Goal: Task Accomplishment & Management: Manage account settings

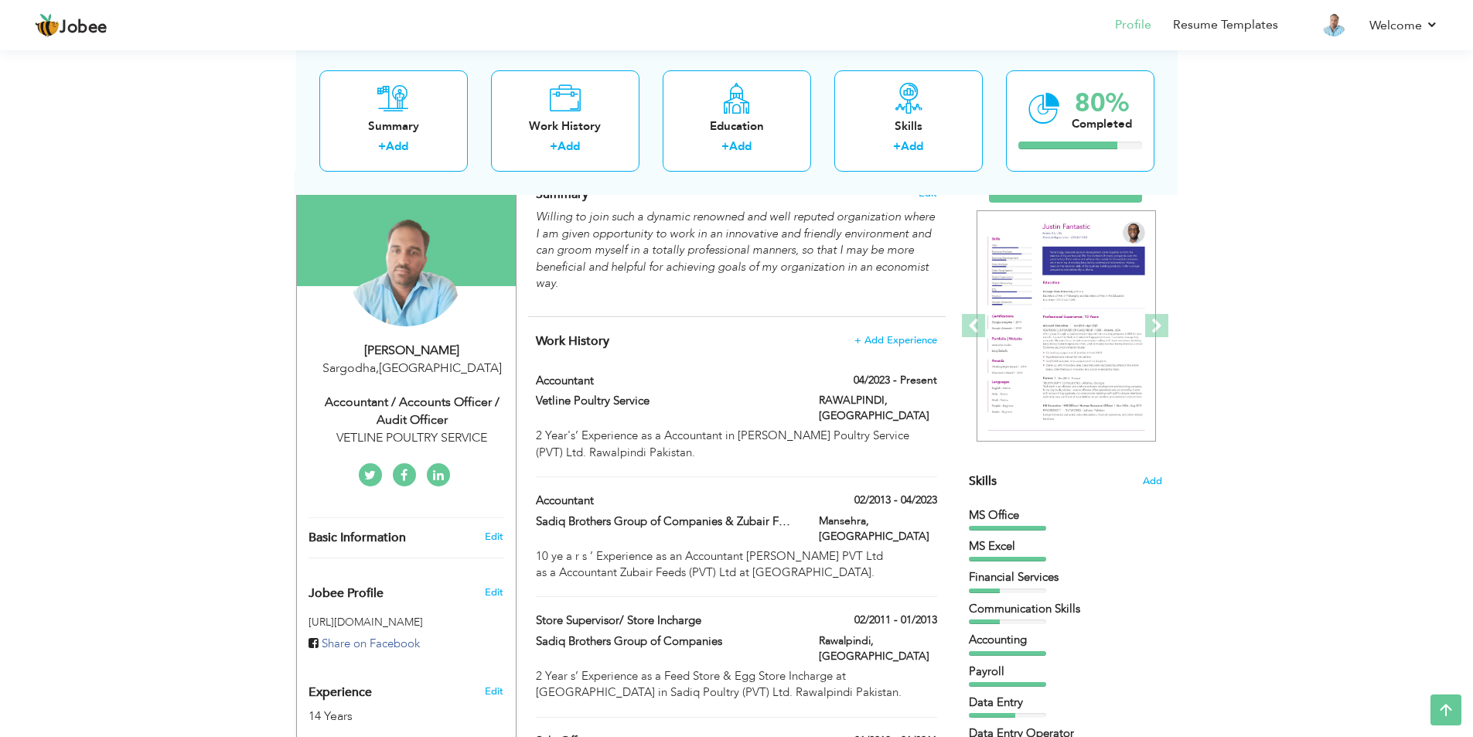
scroll to position [79, 0]
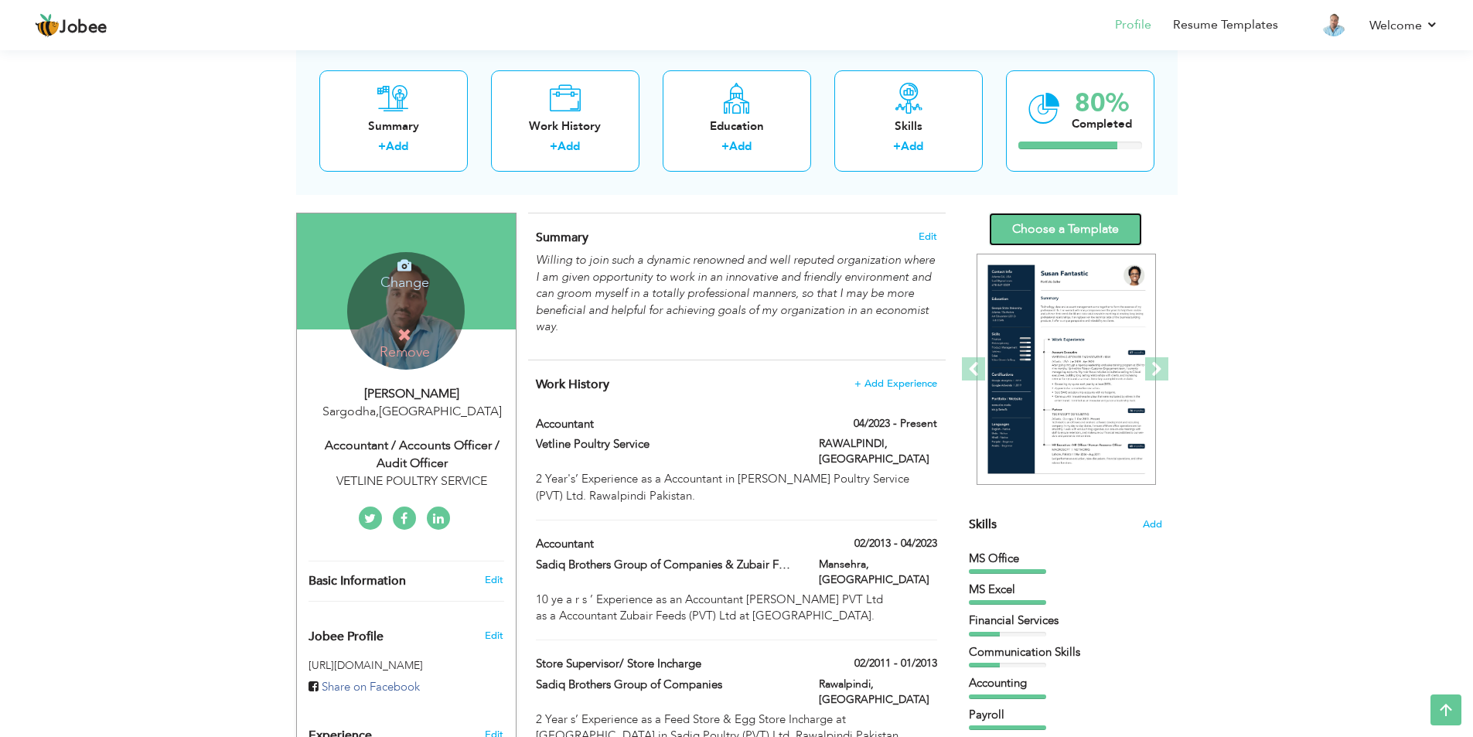
click at [1092, 228] on link "Choose a Template" at bounding box center [1065, 229] width 153 height 33
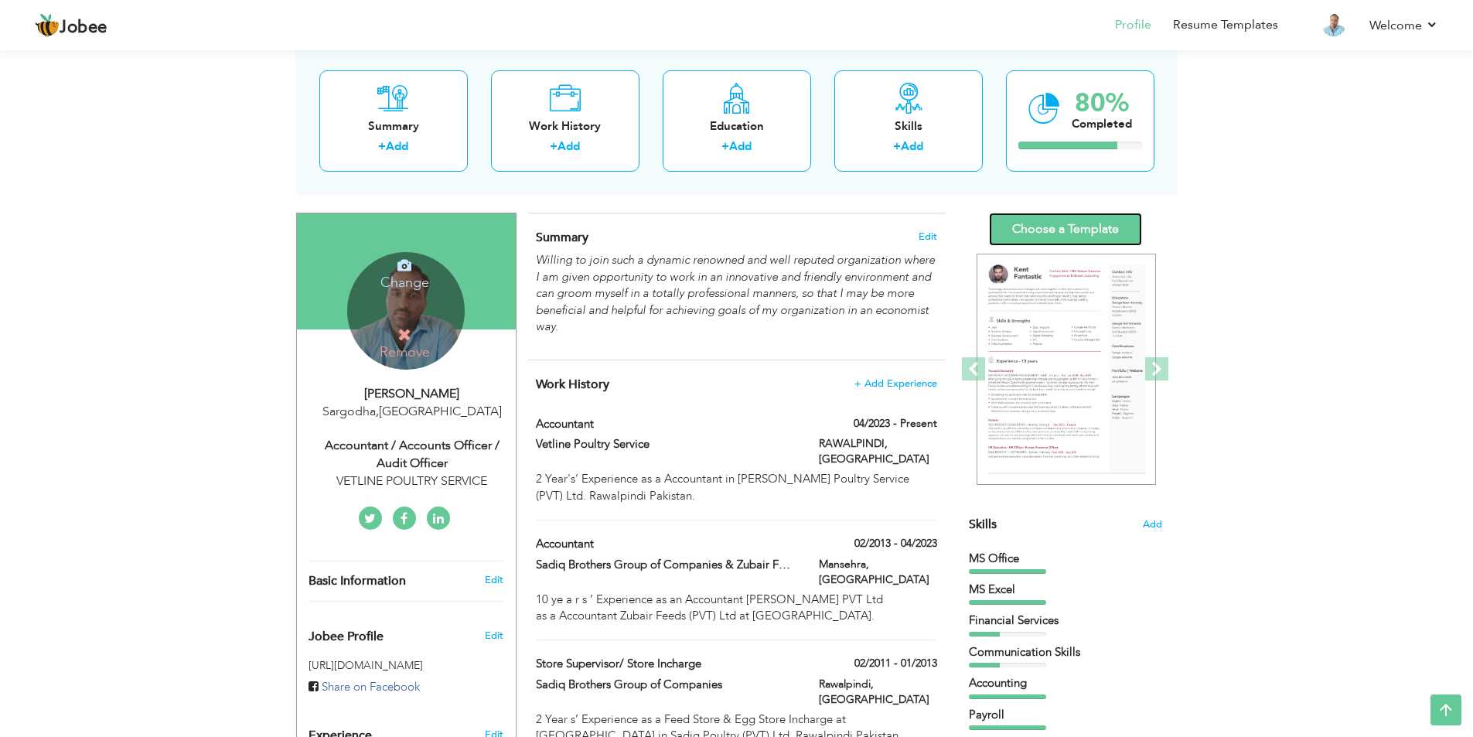
scroll to position [432, 0]
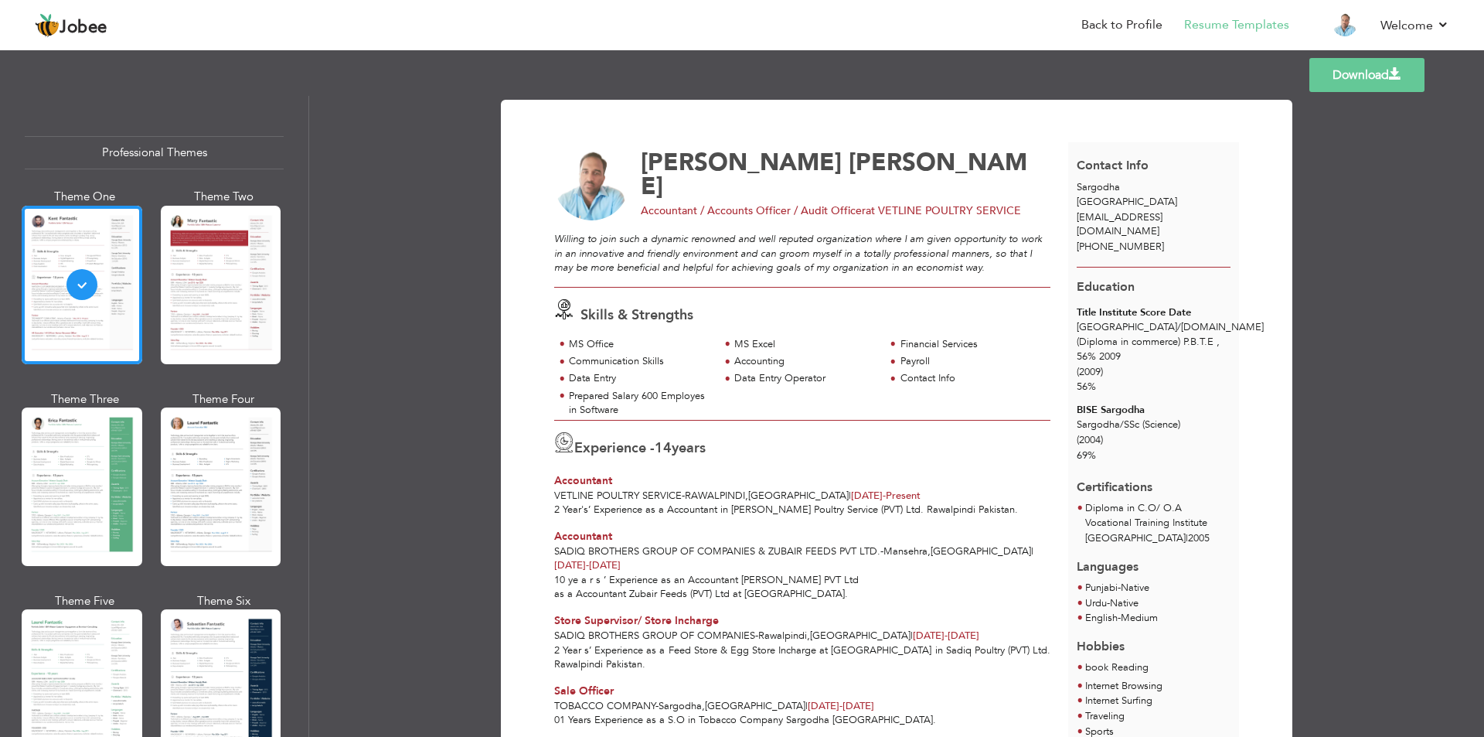
click at [1358, 79] on link "Download" at bounding box center [1367, 75] width 115 height 34
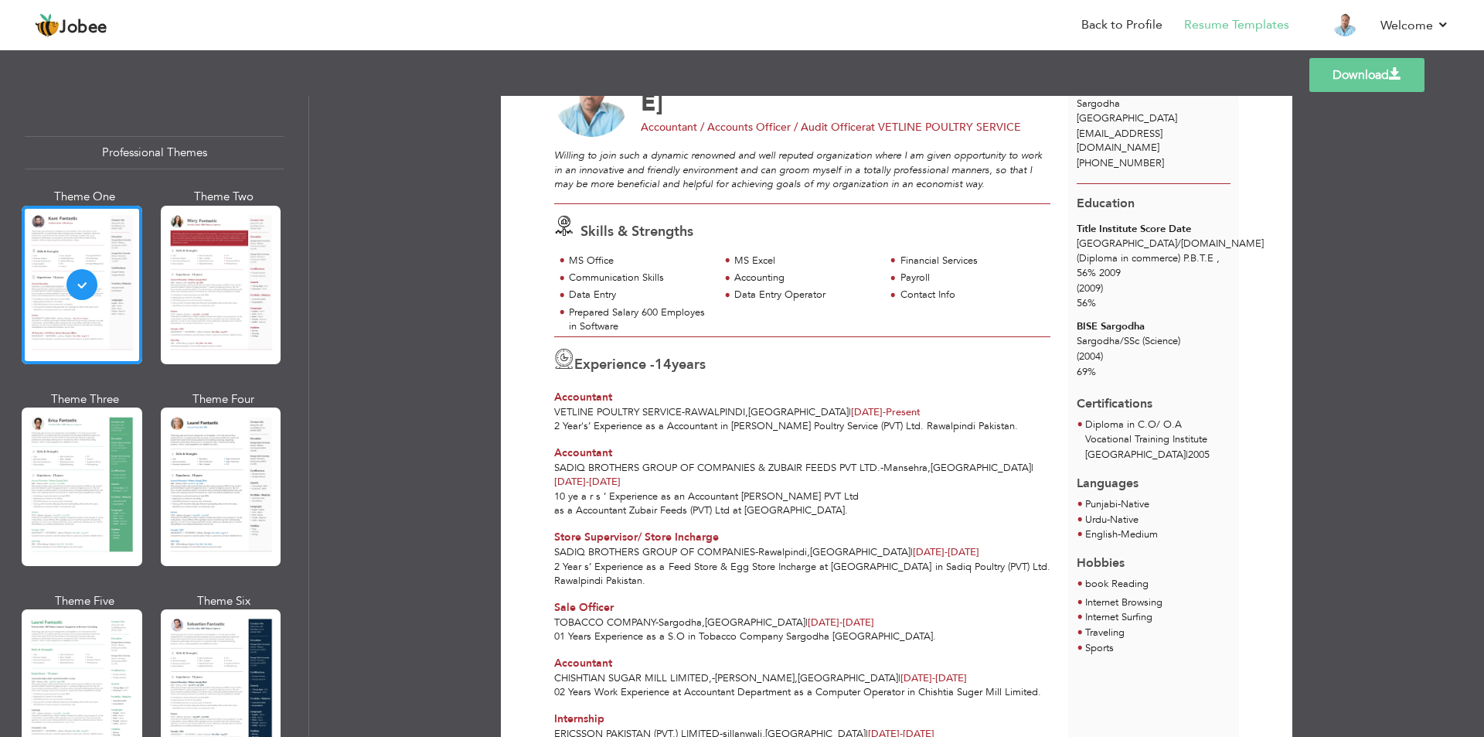
scroll to position [309, 0]
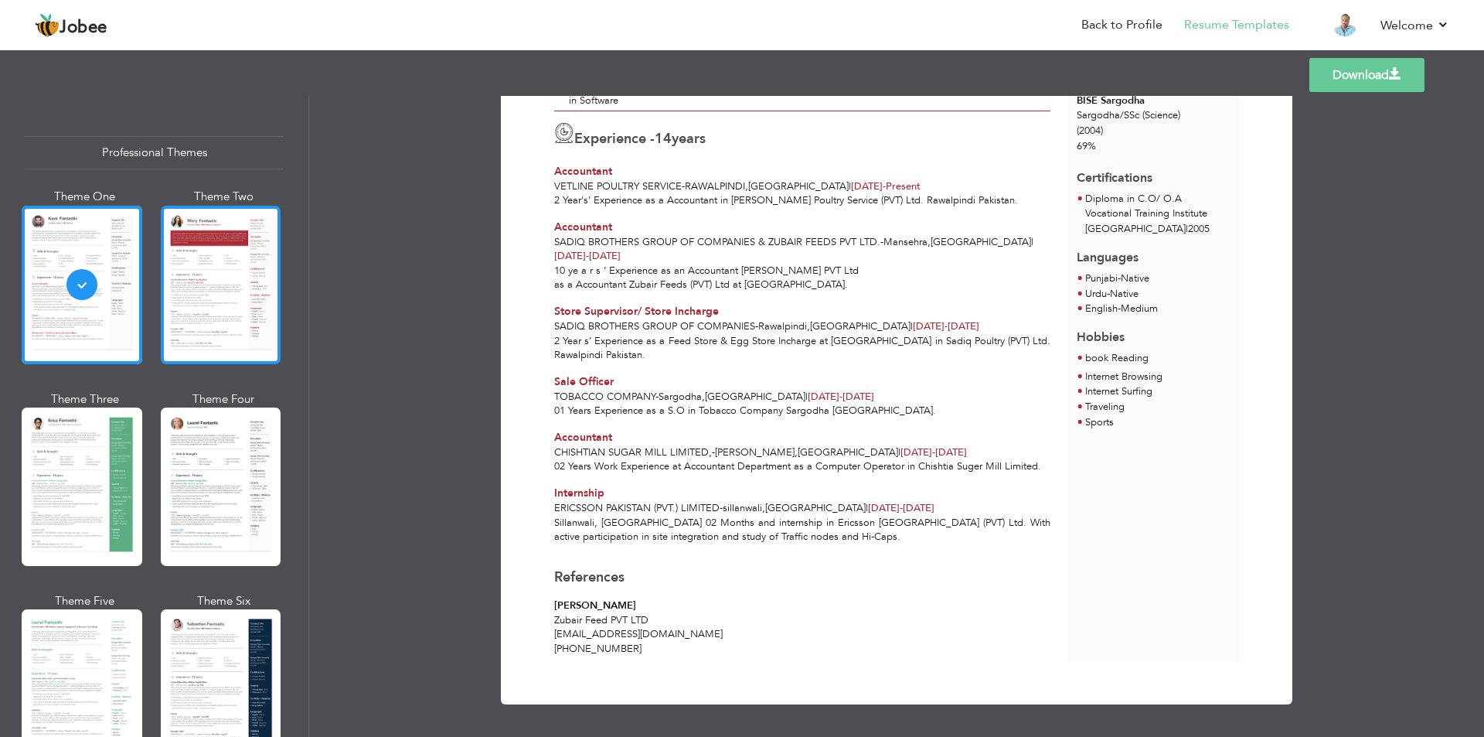
click at [212, 266] on div at bounding box center [221, 285] width 121 height 158
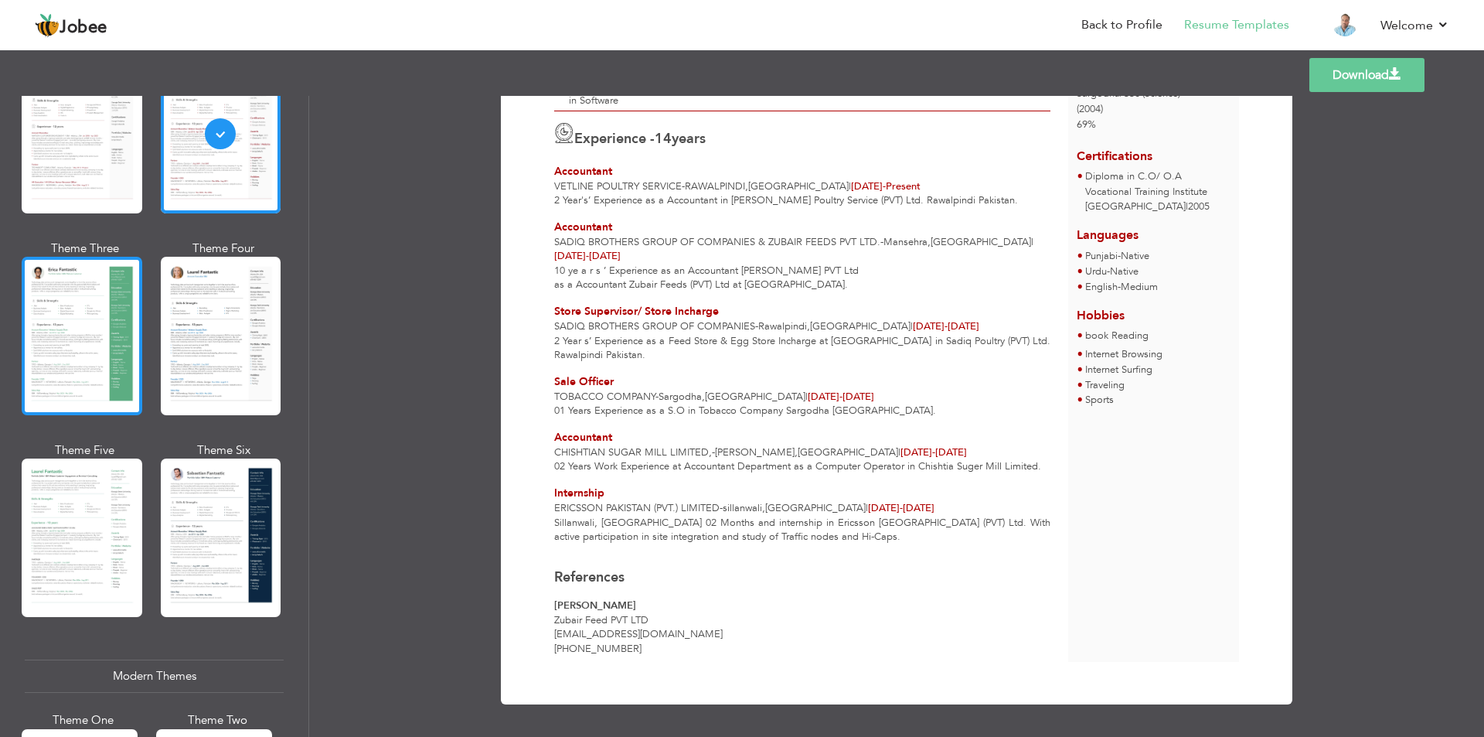
scroll to position [155, 0]
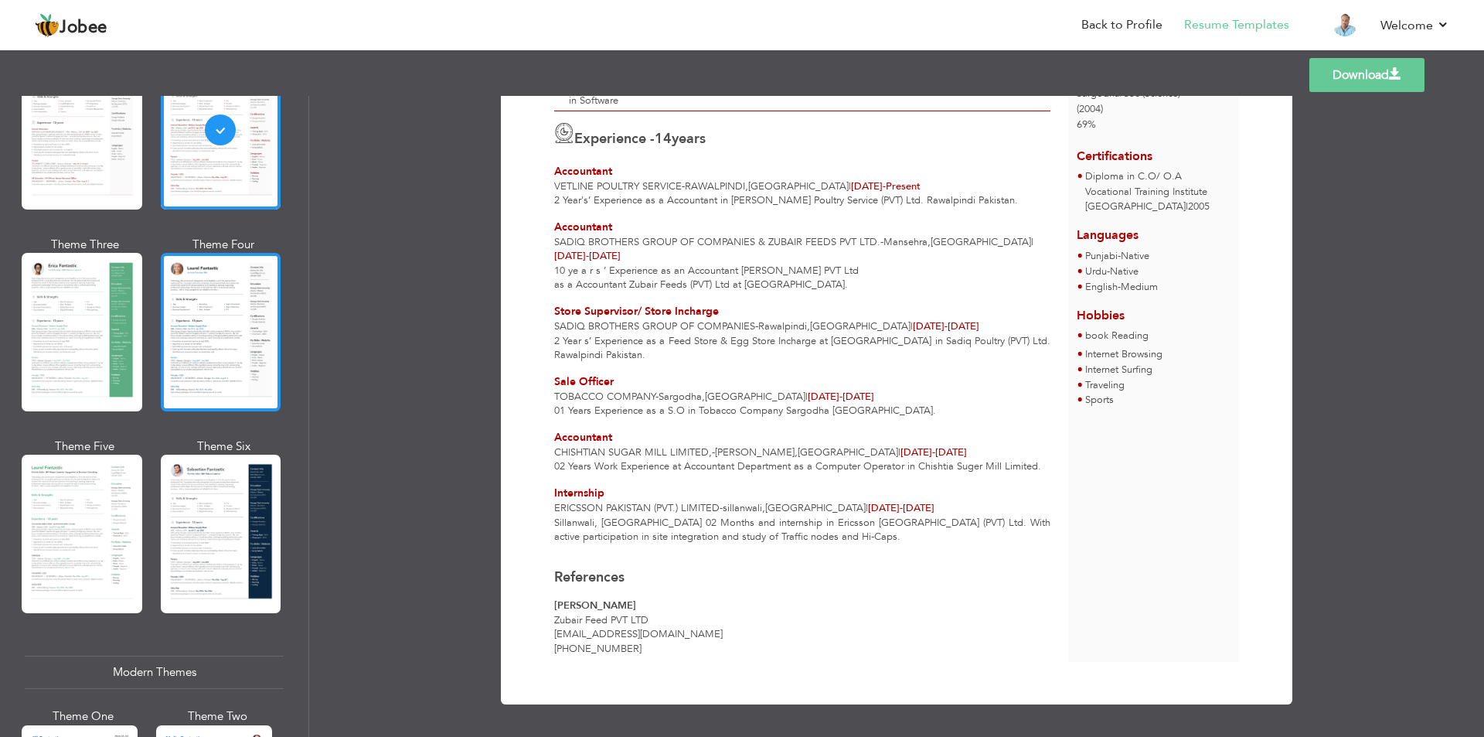
click at [206, 320] on div at bounding box center [221, 332] width 121 height 158
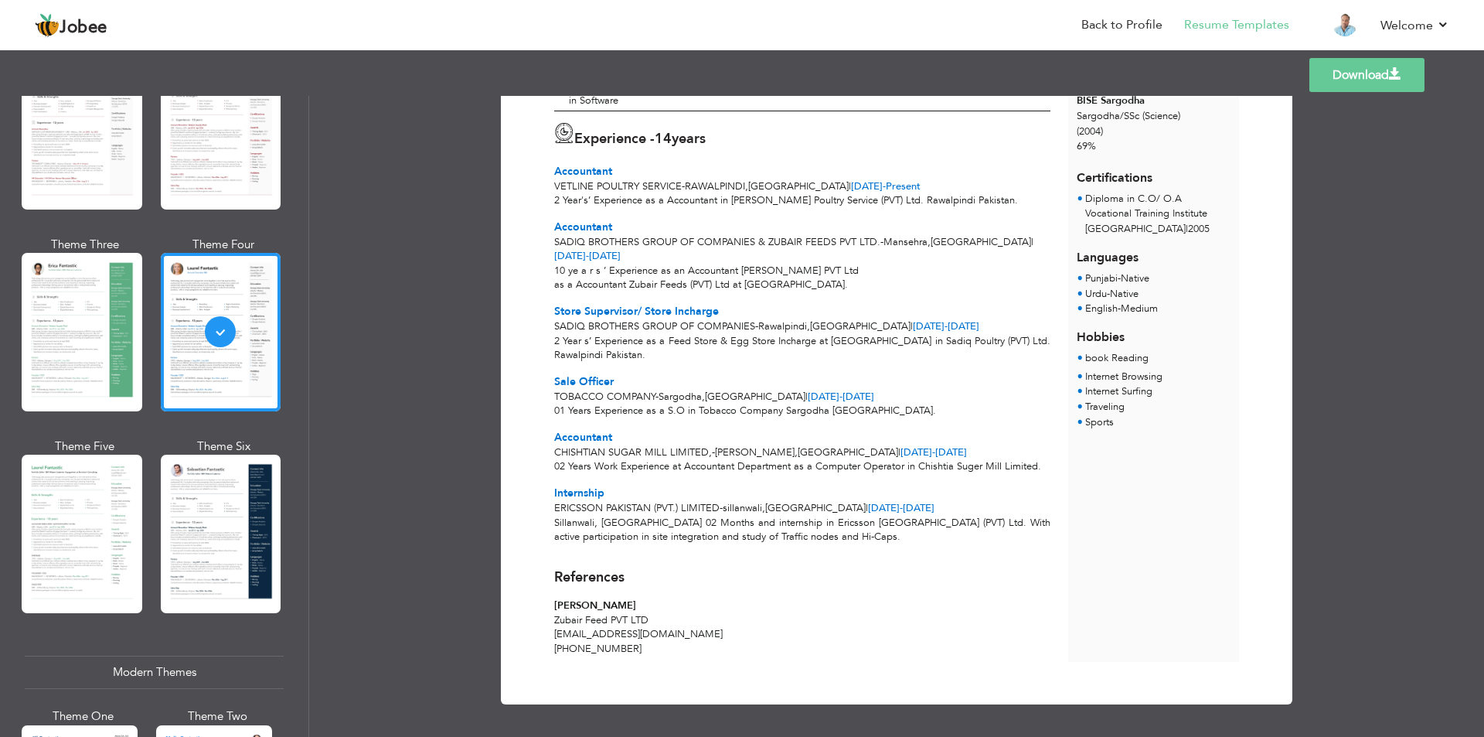
scroll to position [0, 0]
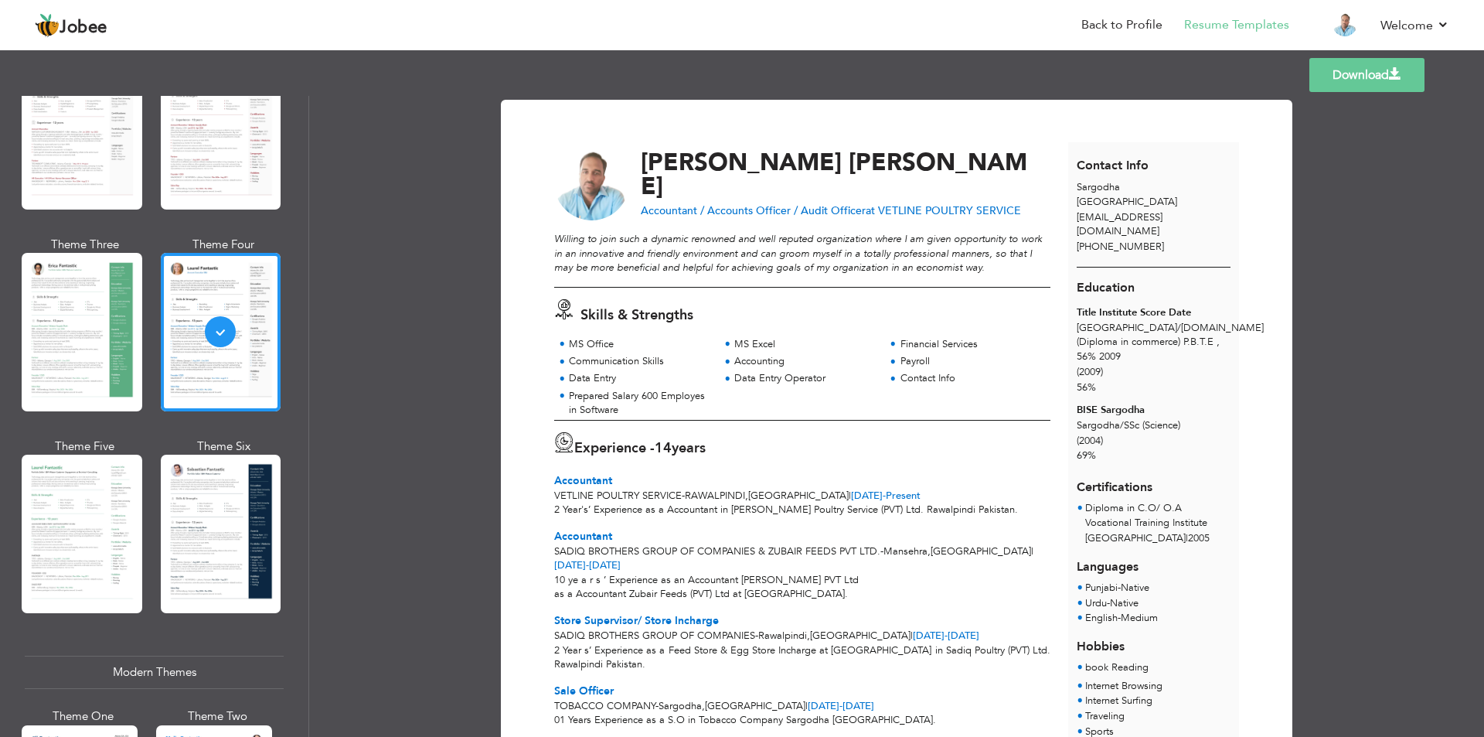
click at [1346, 70] on link "Download" at bounding box center [1367, 75] width 115 height 34
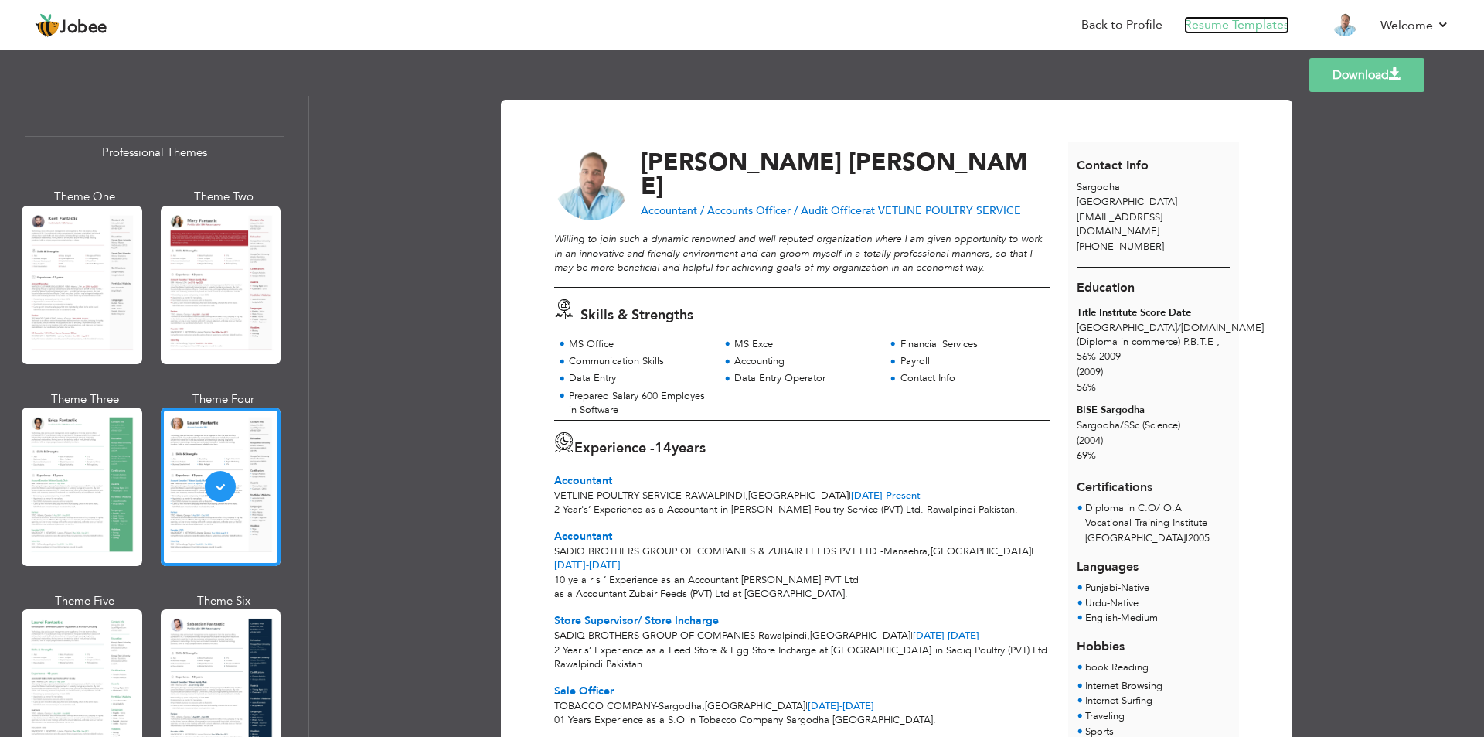
click at [1208, 26] on link "Resume Templates" at bounding box center [1236, 25] width 105 height 18
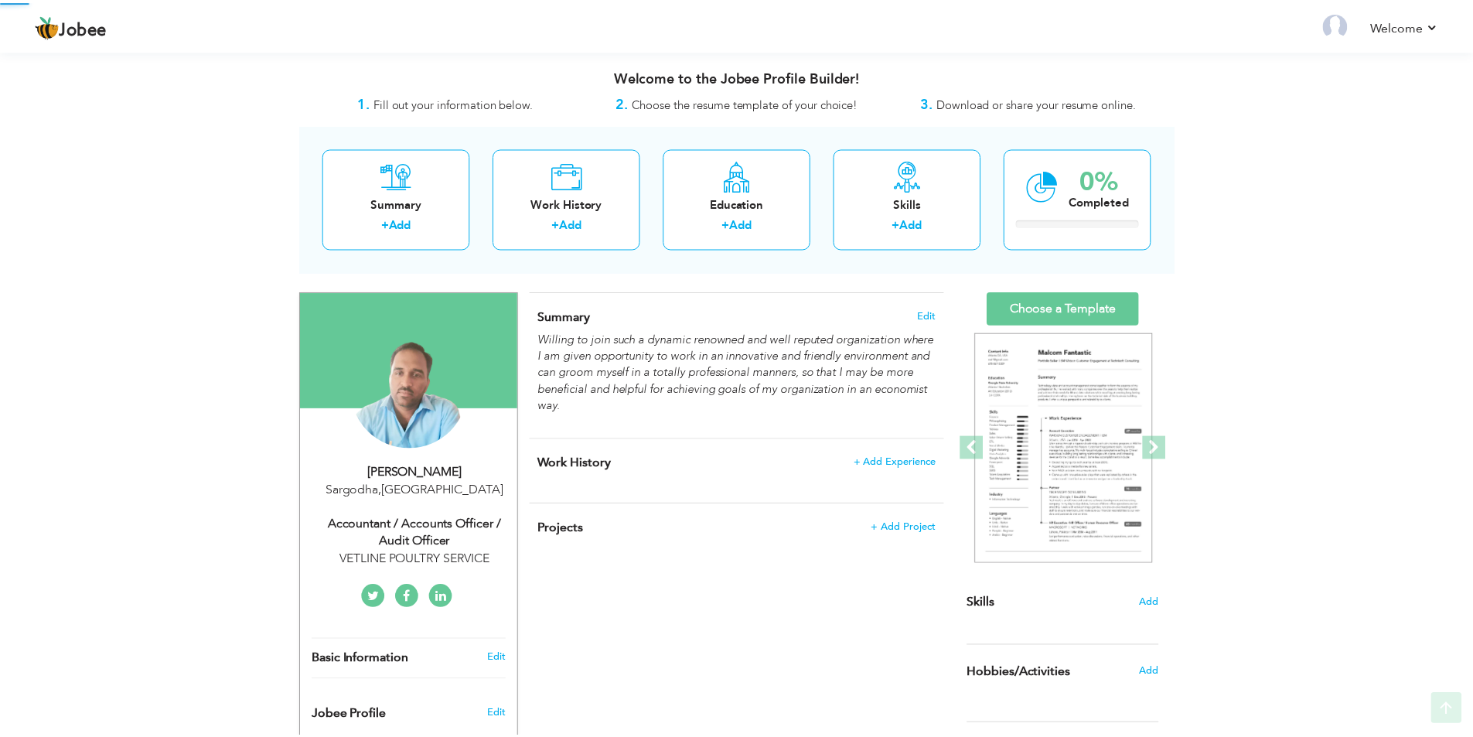
scroll to position [334, 0]
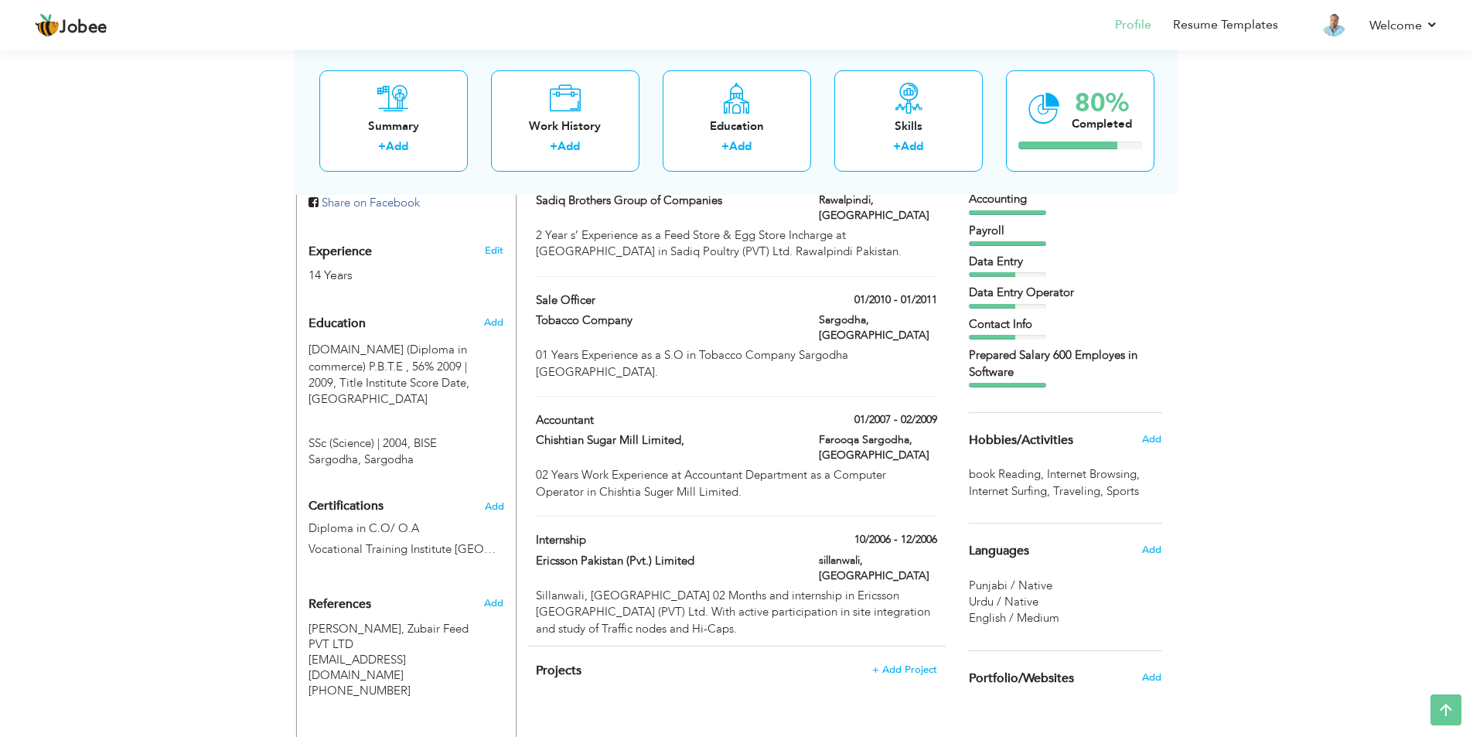
scroll to position [465, 0]
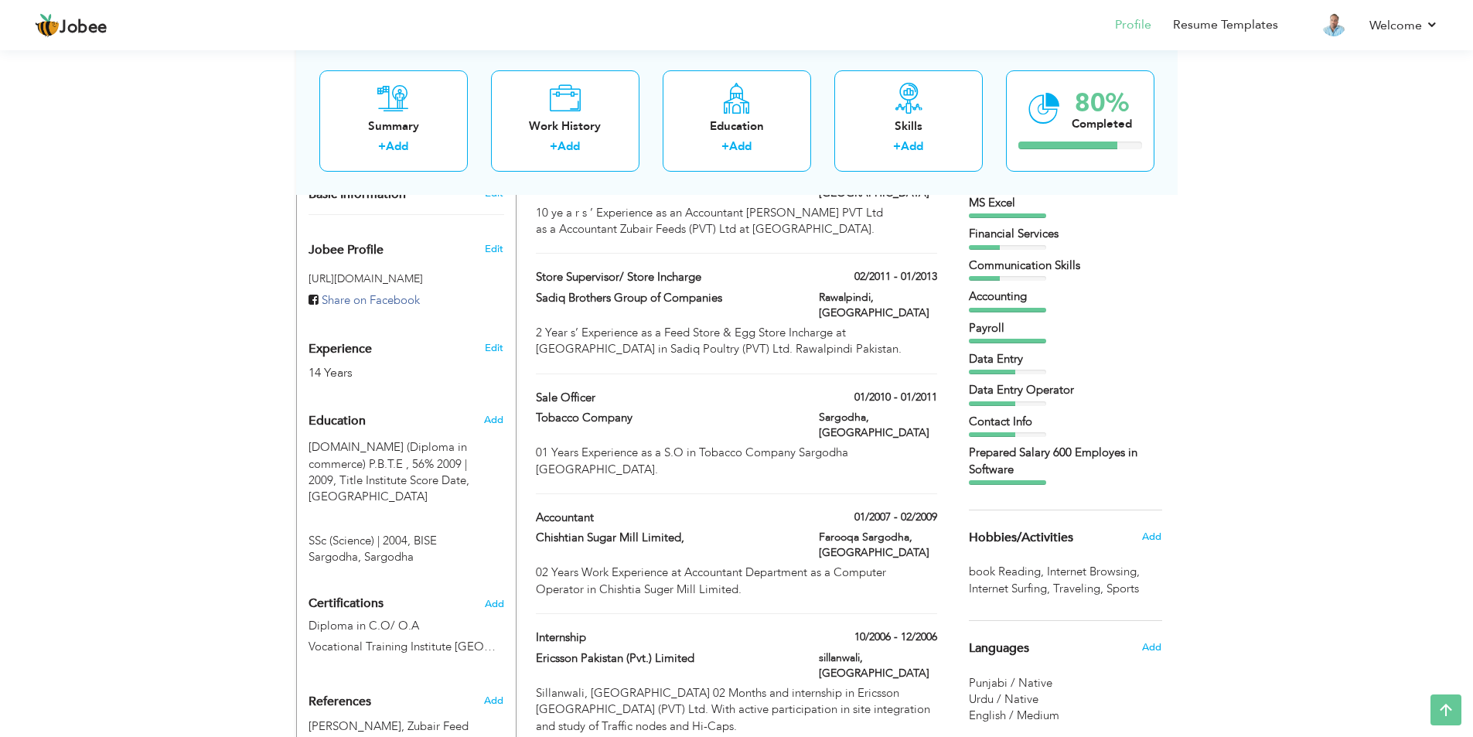
click at [1024, 462] on div "Prepared Salary 600 Employes in Software" at bounding box center [1065, 461] width 193 height 33
click at [993, 475] on div "Prepared Salary 600 Employes in Software" at bounding box center [1065, 461] width 193 height 33
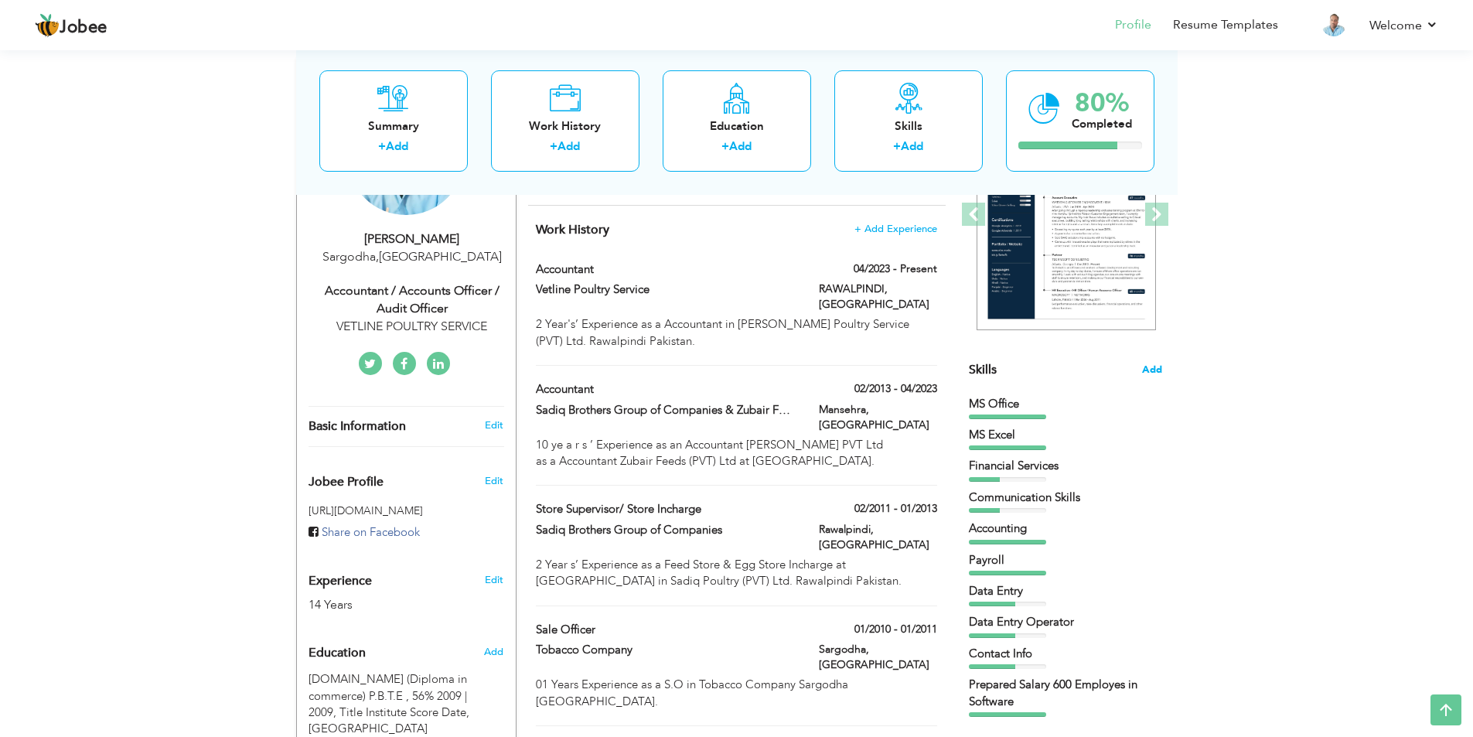
click at [1156, 370] on span "Add" at bounding box center [1152, 370] width 20 height 15
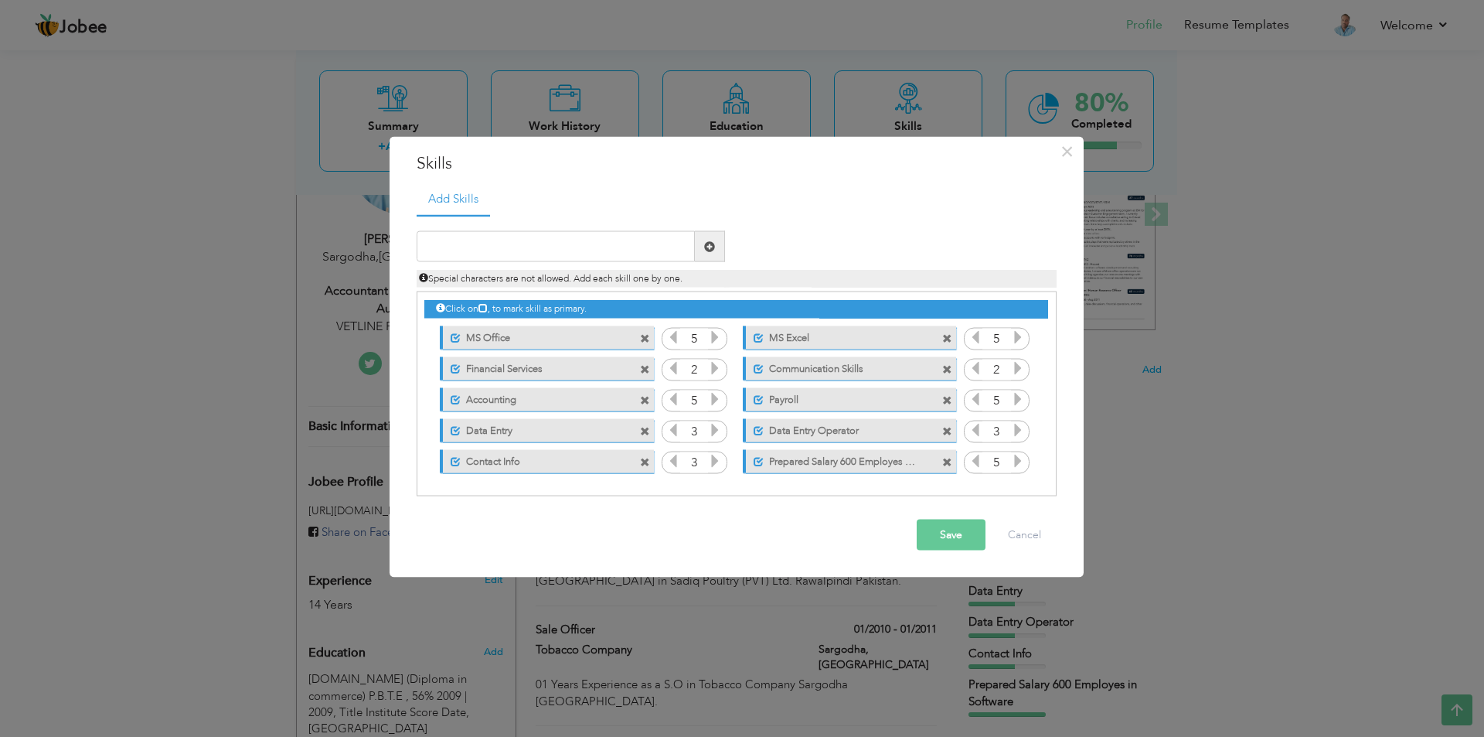
click at [949, 460] on span at bounding box center [947, 462] width 10 height 10
click at [948, 531] on button "Save" at bounding box center [951, 535] width 69 height 31
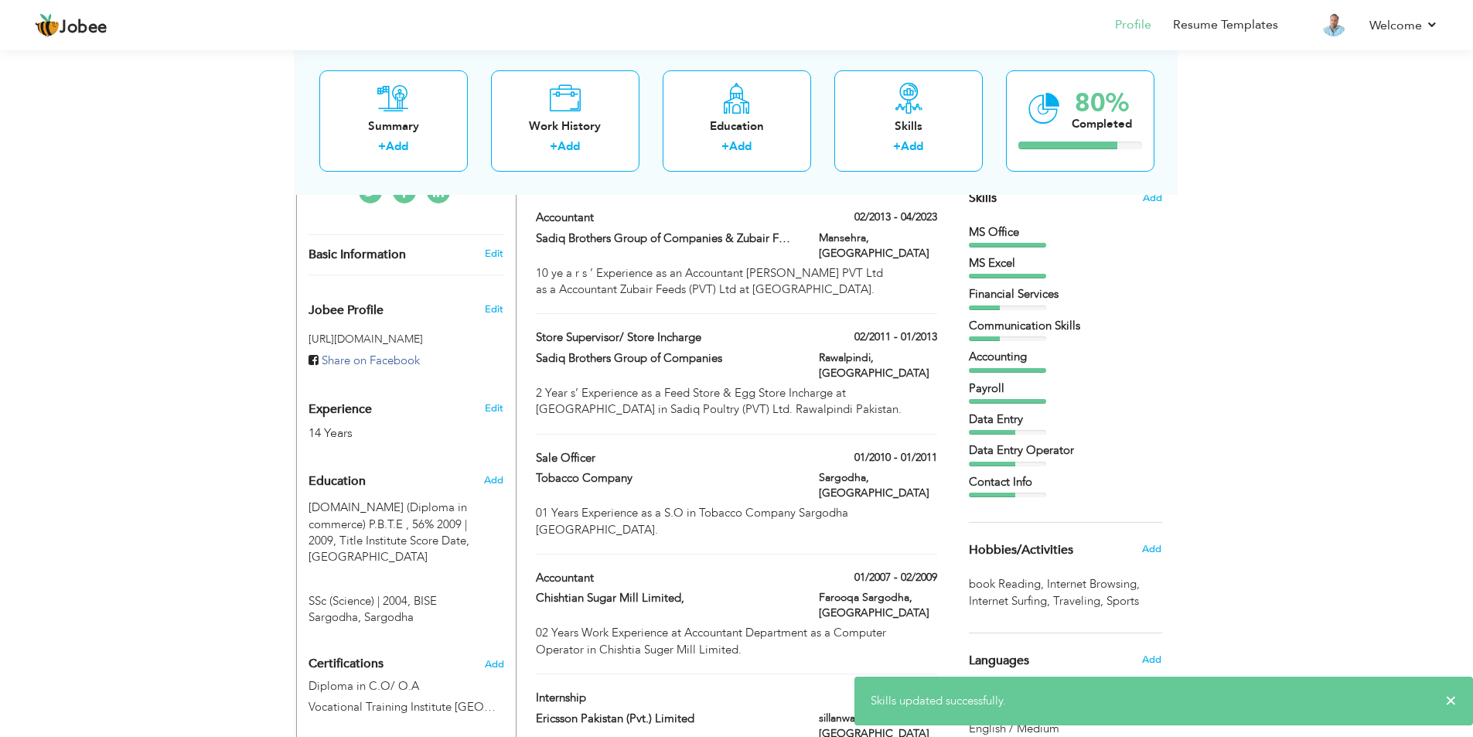
scroll to position [311, 0]
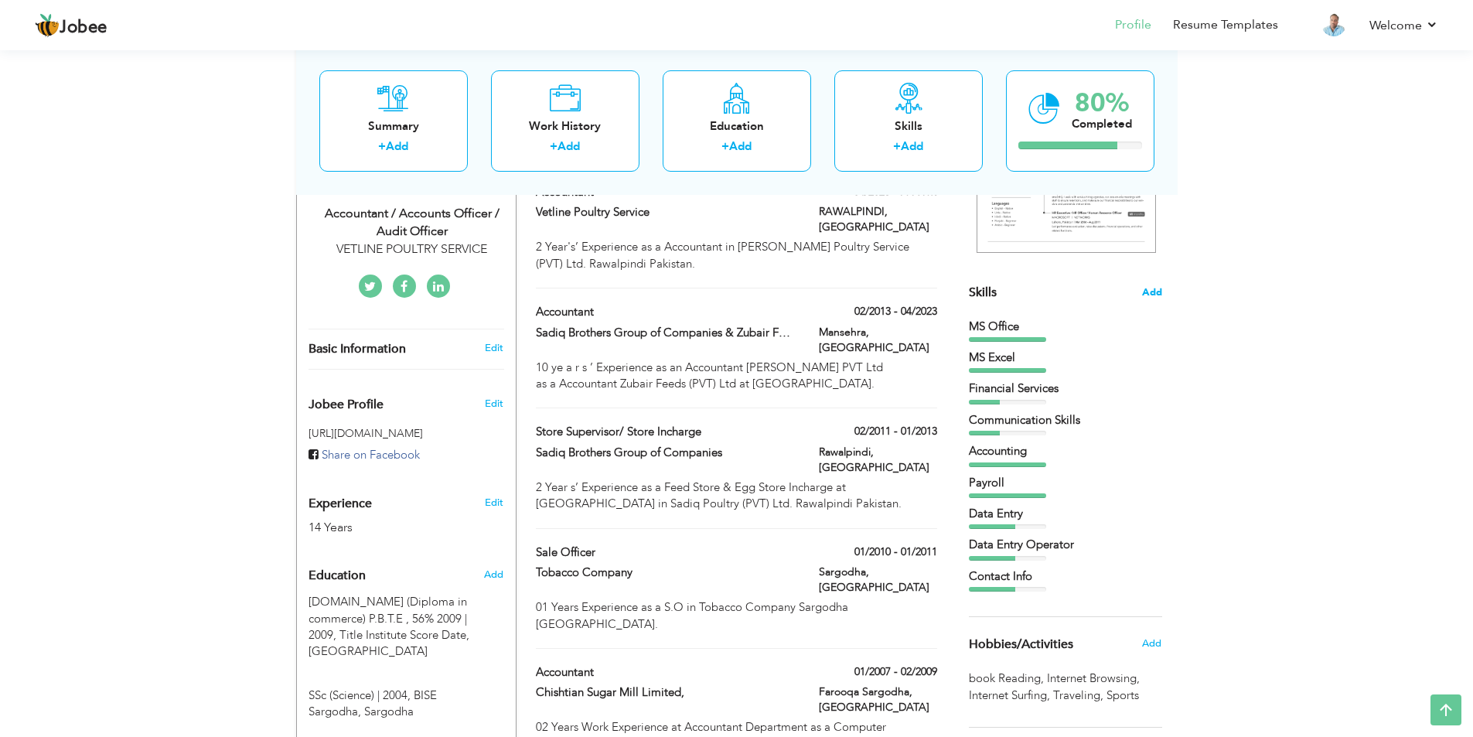
click at [1154, 288] on span "Add" at bounding box center [1152, 292] width 20 height 15
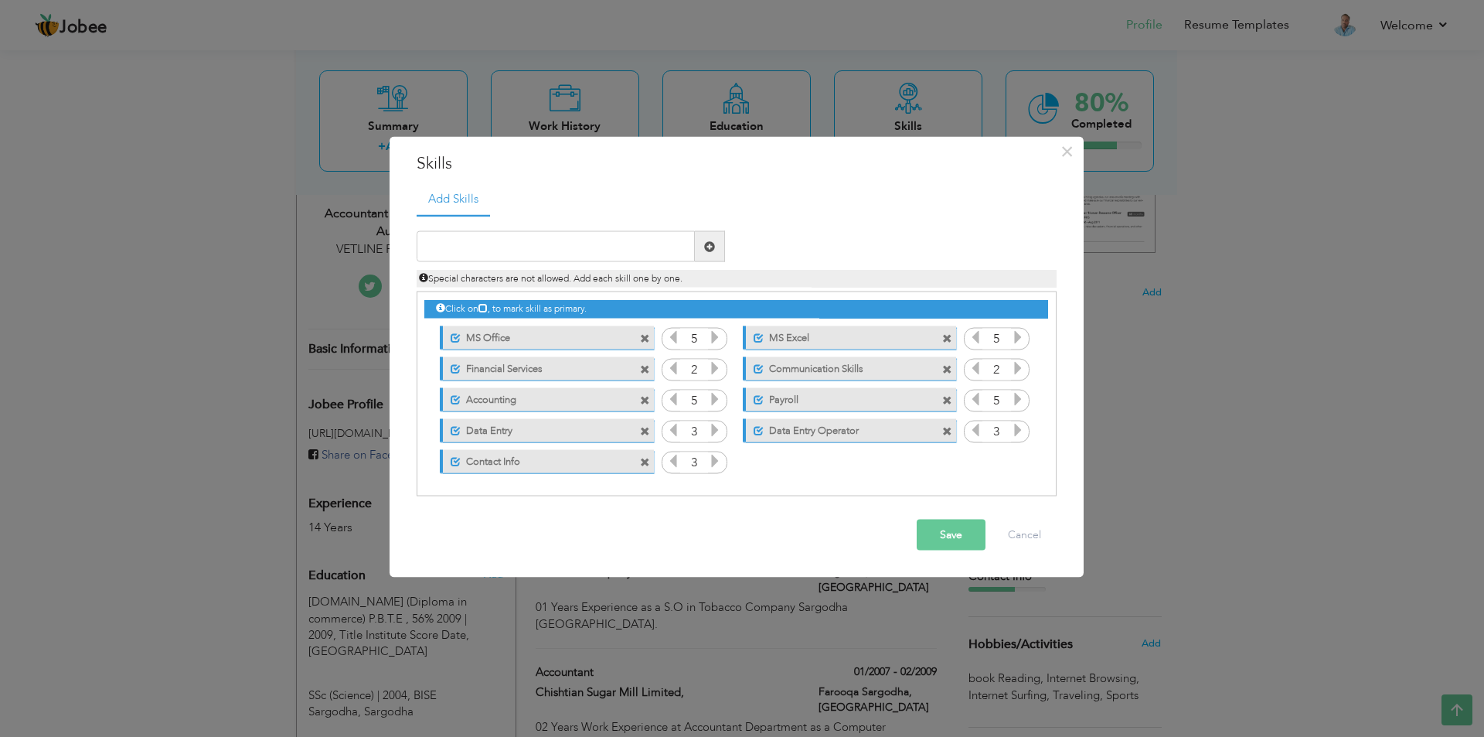
click at [765, 462] on div "Click on , to mark skill as primary. Unmark as primary skill. MS Office 5 MS Ex…" at bounding box center [735, 384] width 623 height 184
click at [573, 248] on input "text" at bounding box center [556, 246] width 278 height 31
paste input "•Prepared Salary 600 Employes in Softwar"
click at [430, 245] on input "•Prepared Salary 600 Employes in Softwar" at bounding box center [556, 246] width 278 height 31
type input "Prepared Salary 320 Employes in Softwar"
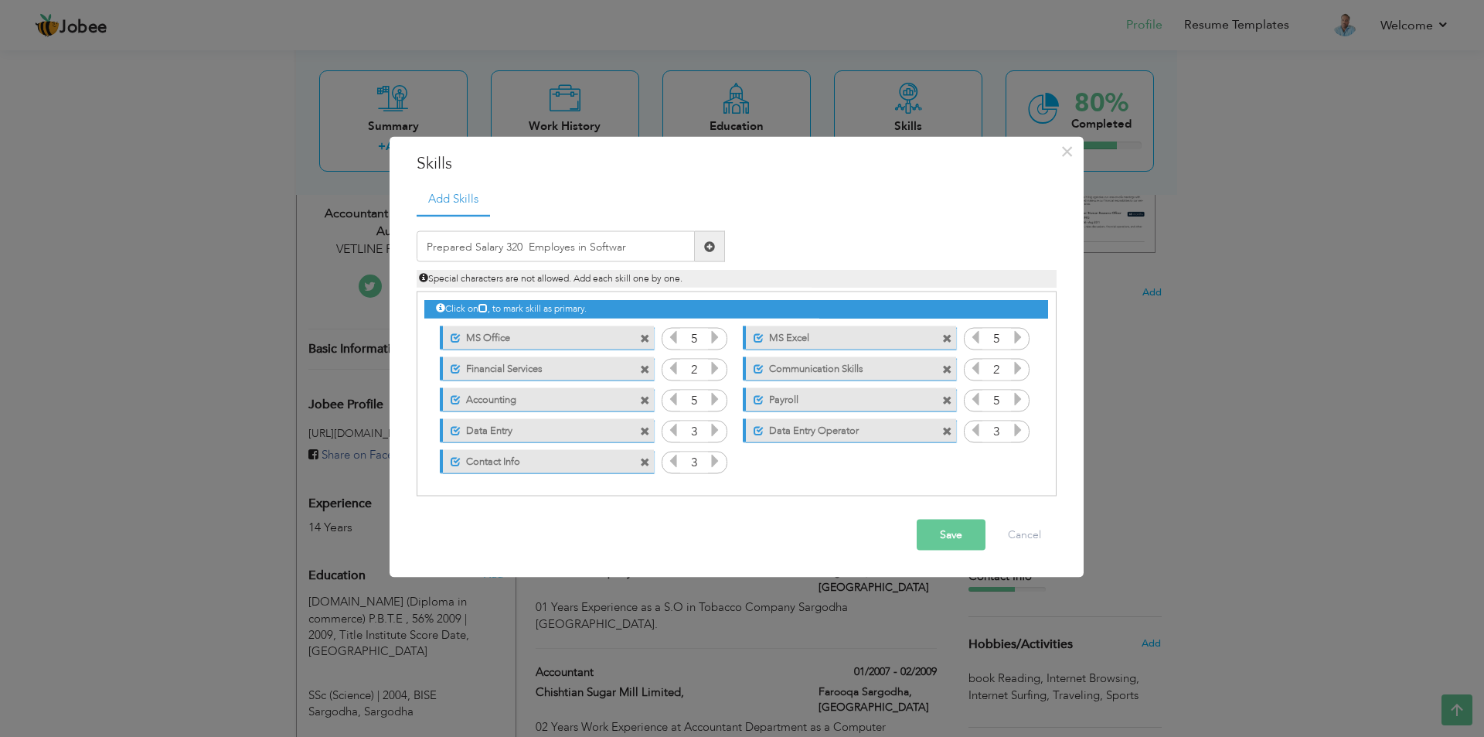
click at [939, 539] on button "Save" at bounding box center [951, 535] width 69 height 31
click at [1020, 464] on icon at bounding box center [1018, 461] width 14 height 14
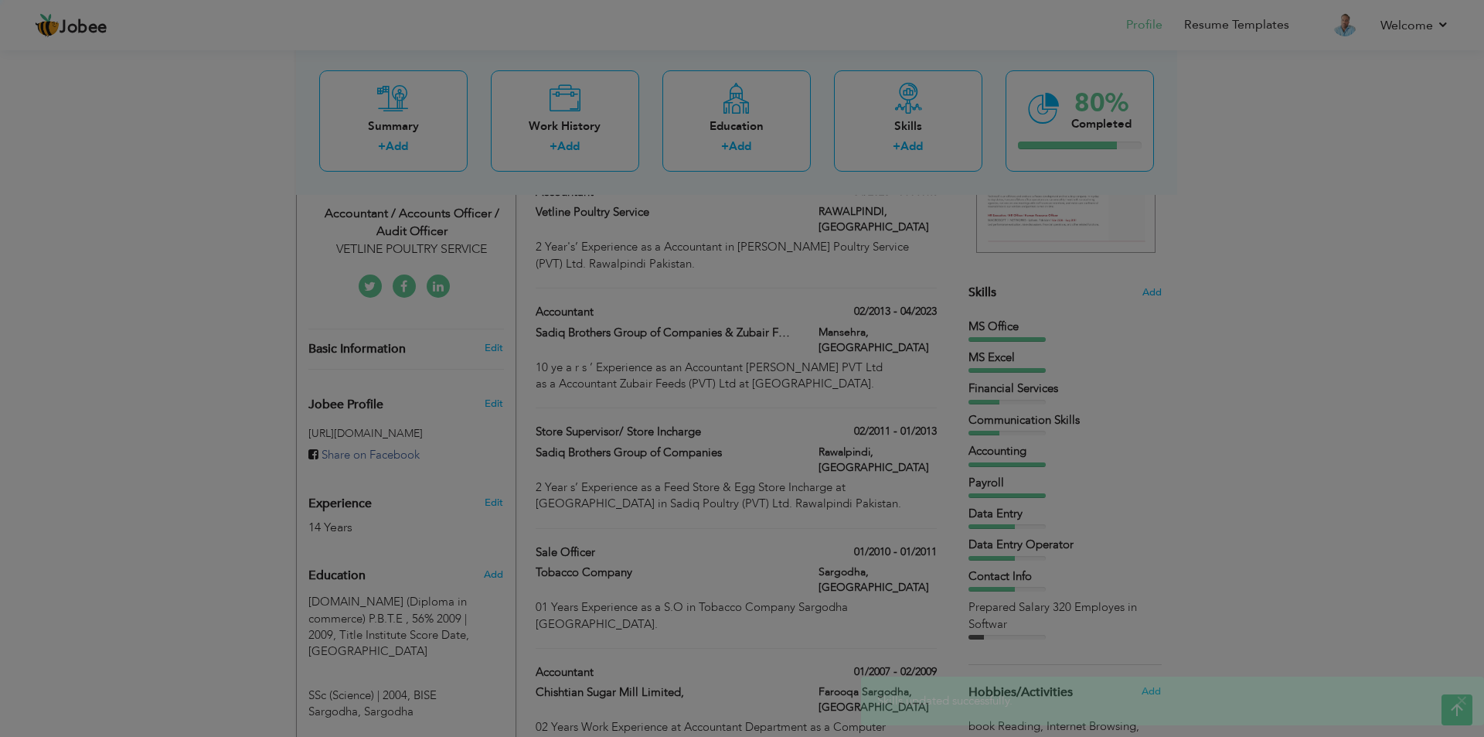
click at [1020, 464] on div at bounding box center [742, 368] width 1484 height 737
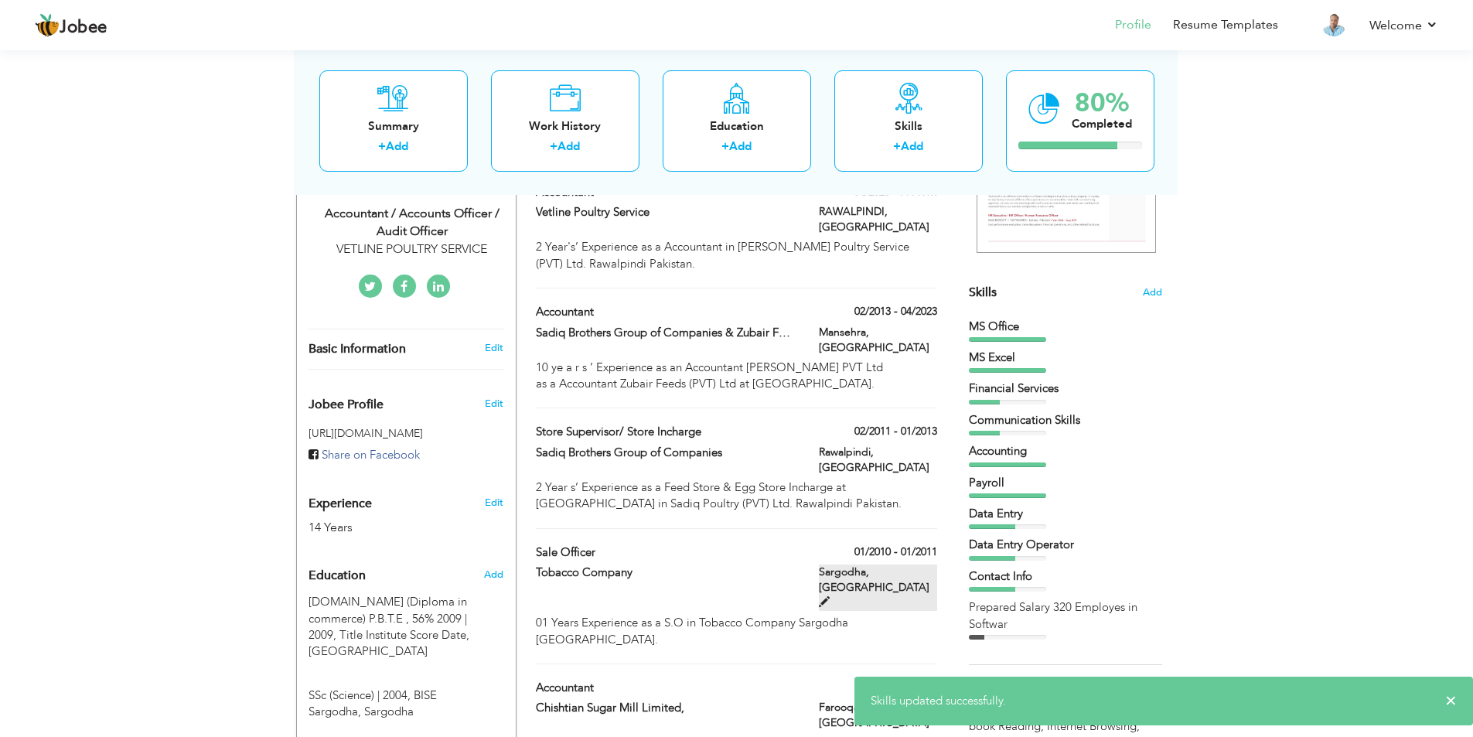
drag, startPoint x: 991, startPoint y: 614, endPoint x: 934, endPoint y: 522, distance: 108.3
click at [993, 612] on div "Prepared Salary 320 Employes in Softwar" at bounding box center [1065, 615] width 193 height 33
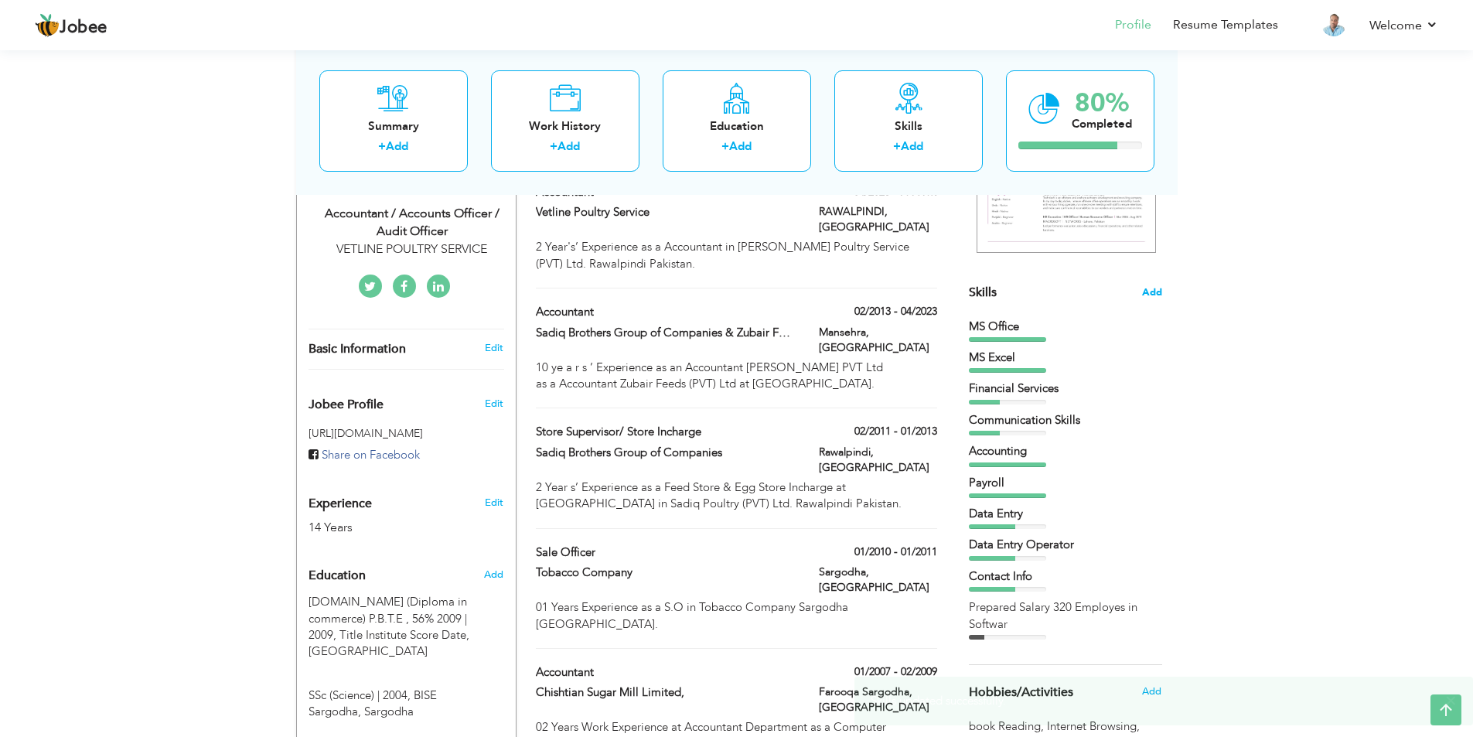
click at [1159, 295] on span "Add" at bounding box center [1152, 292] width 20 height 15
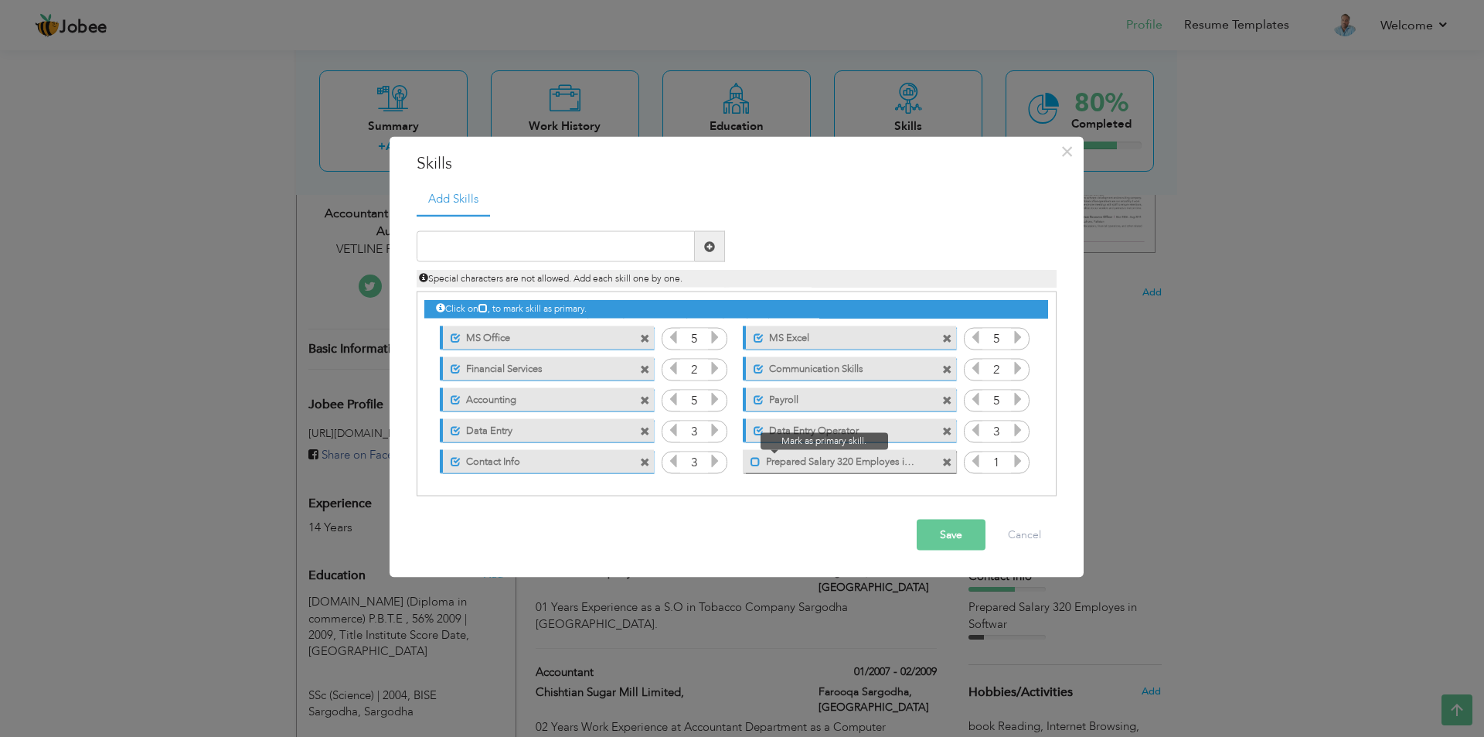
click at [751, 458] on span at bounding box center [756, 461] width 10 height 10
click at [1017, 459] on icon at bounding box center [1018, 461] width 14 height 14
click at [1018, 458] on icon at bounding box center [1018, 461] width 14 height 14
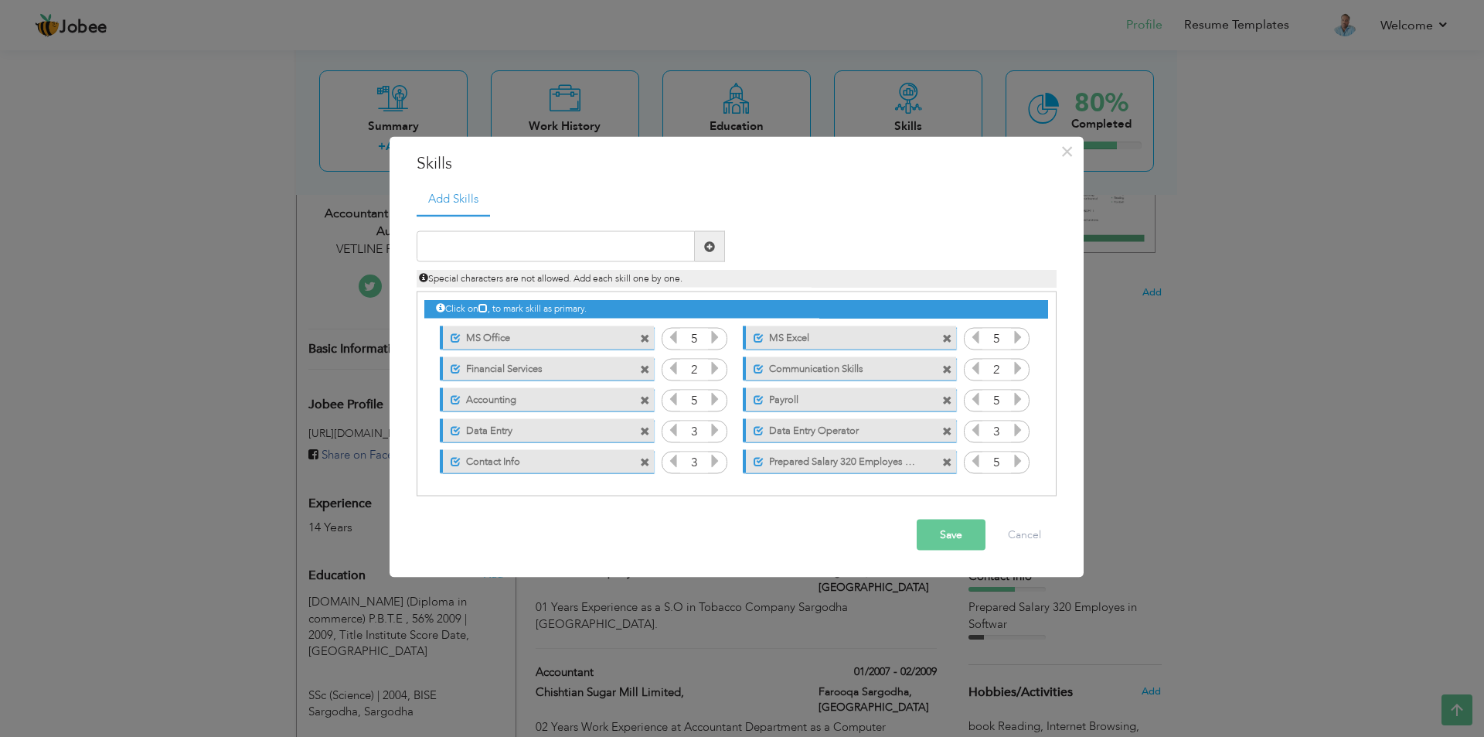
click at [934, 540] on button "Save" at bounding box center [951, 535] width 69 height 31
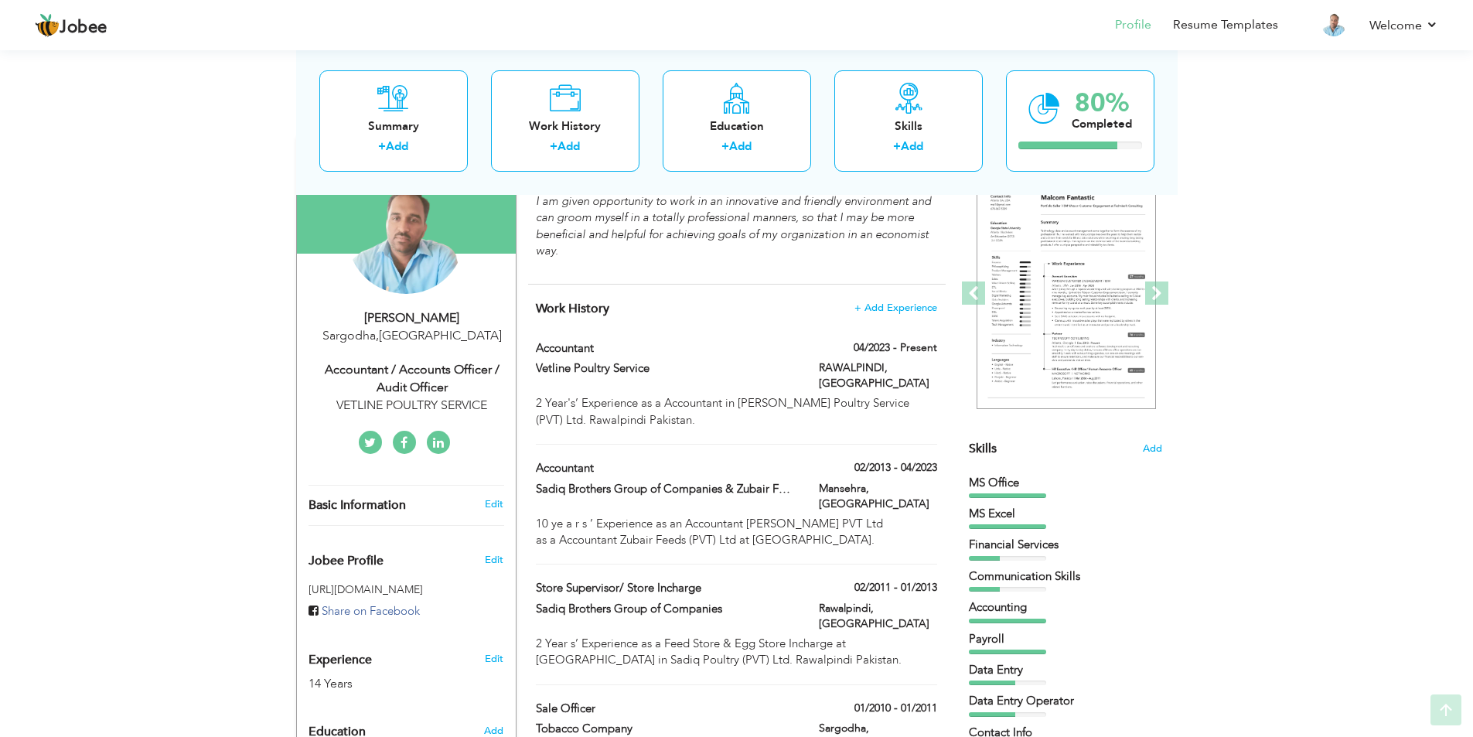
scroll to position [156, 0]
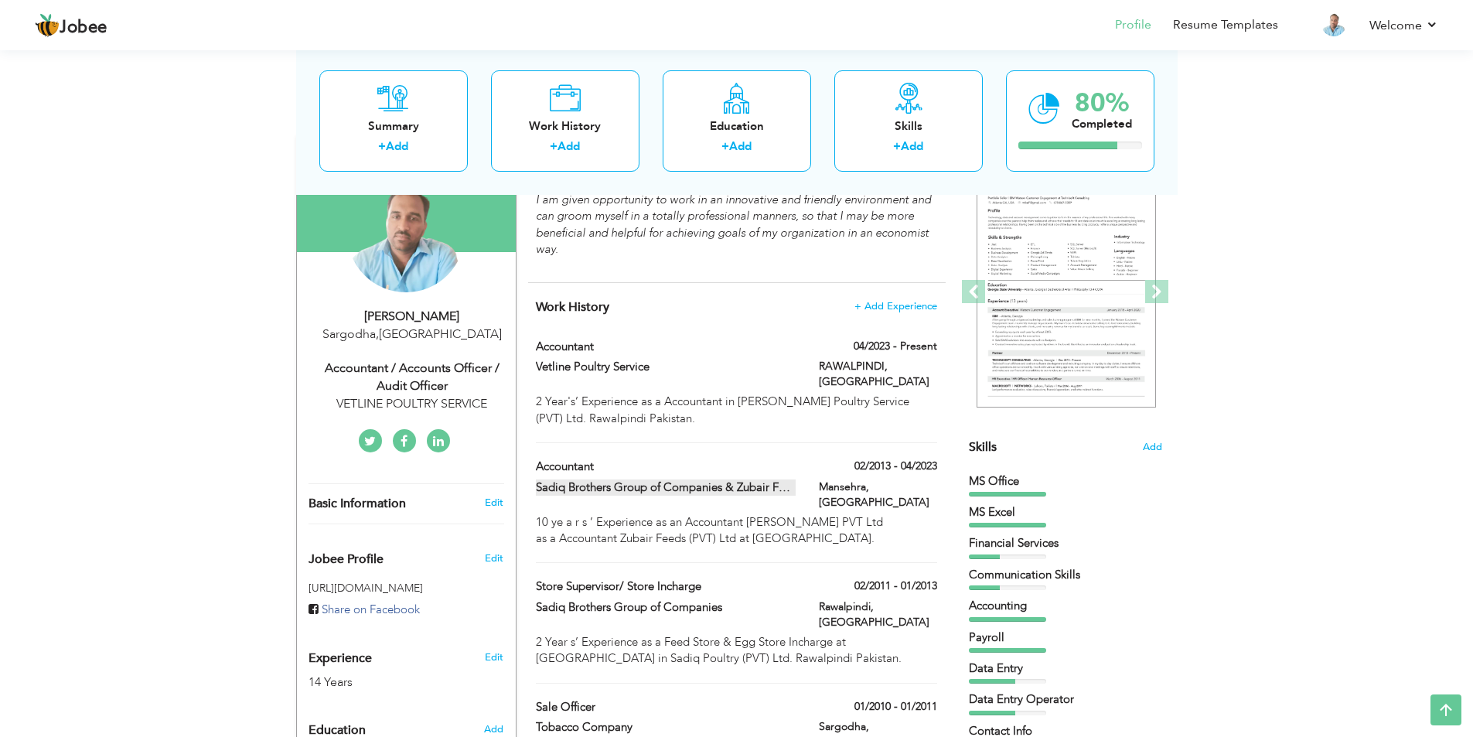
click at [717, 479] on label "Sadiq Brothers Group of Companies & Zubair Feeds PVT Ltd." at bounding box center [666, 487] width 260 height 16
type input "Accountant"
type input "Sadiq Brothers Group of Companies & Zubair Feeds PVT Ltd."
type input "02/2013"
type input "04/2023"
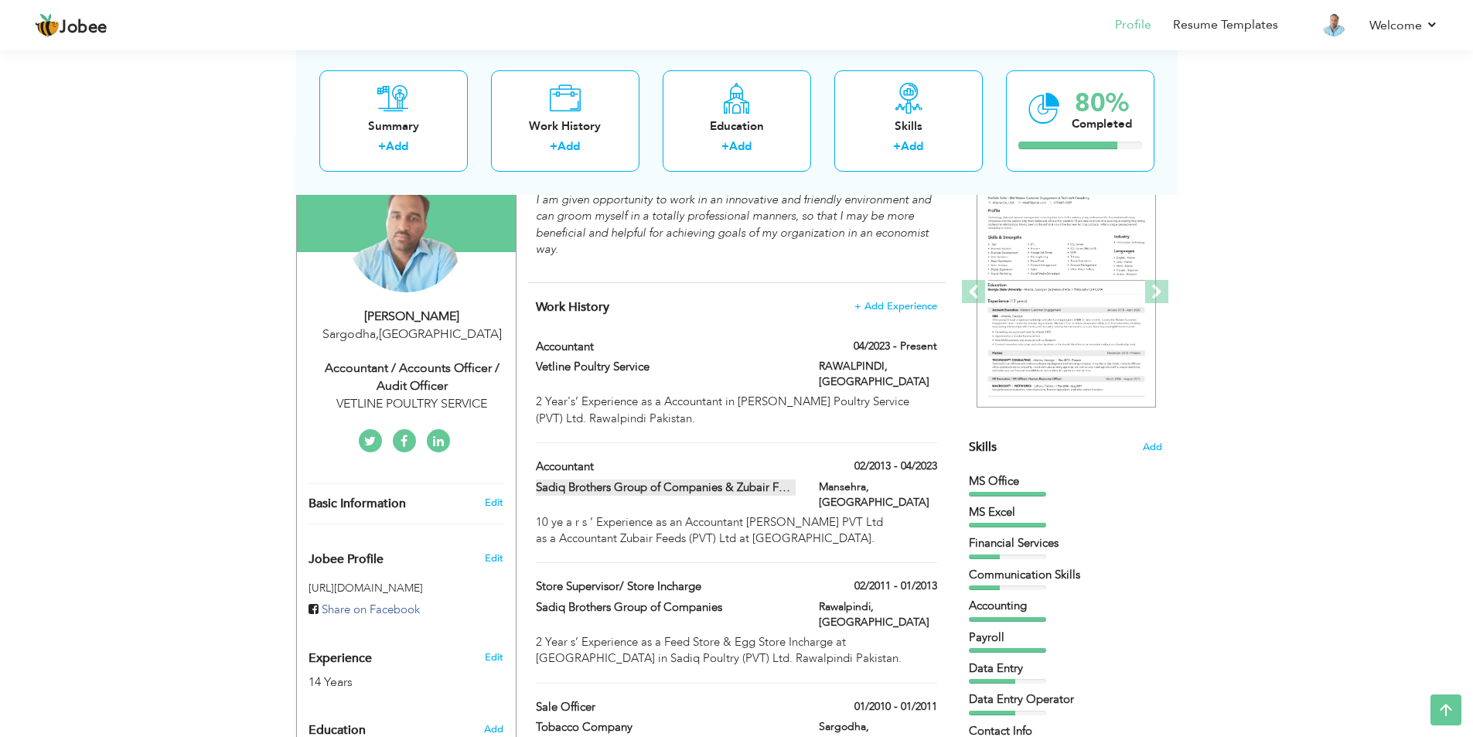
type input "[GEOGRAPHIC_DATA]"
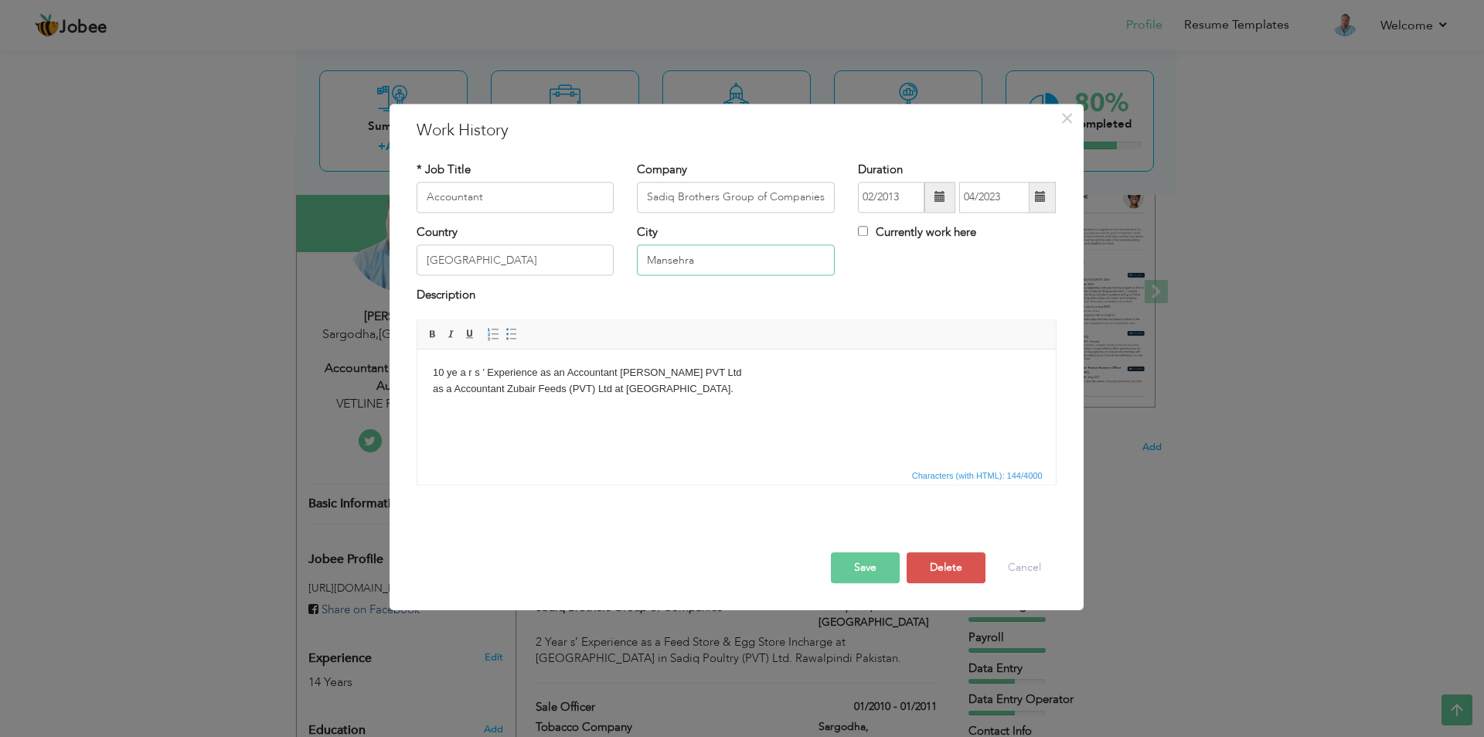
click at [714, 258] on input "Mansehra" at bounding box center [736, 260] width 198 height 31
click at [649, 262] on input "Mansehra" at bounding box center [736, 260] width 198 height 31
type input "Murree,Mansehra"
click at [864, 567] on button "Save" at bounding box center [865, 567] width 69 height 31
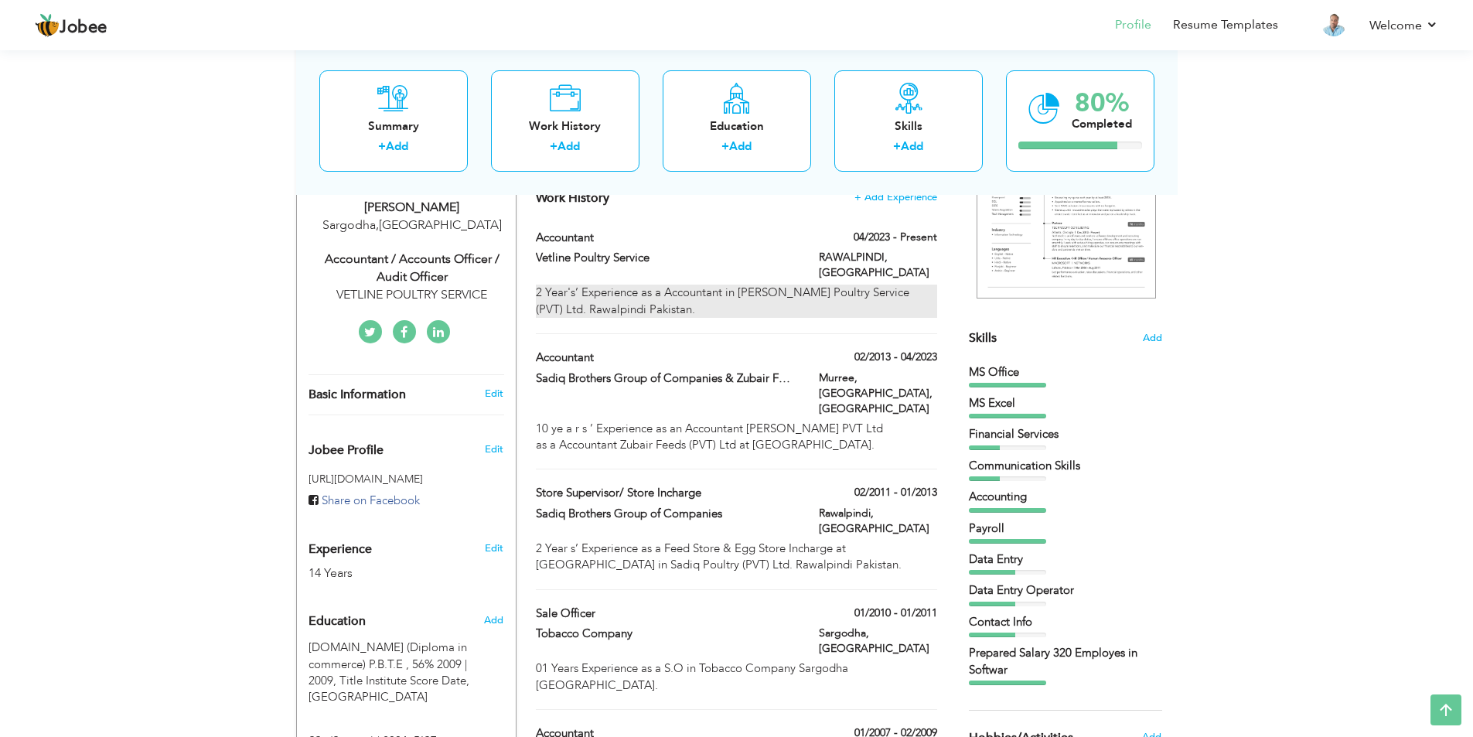
scroll to position [311, 0]
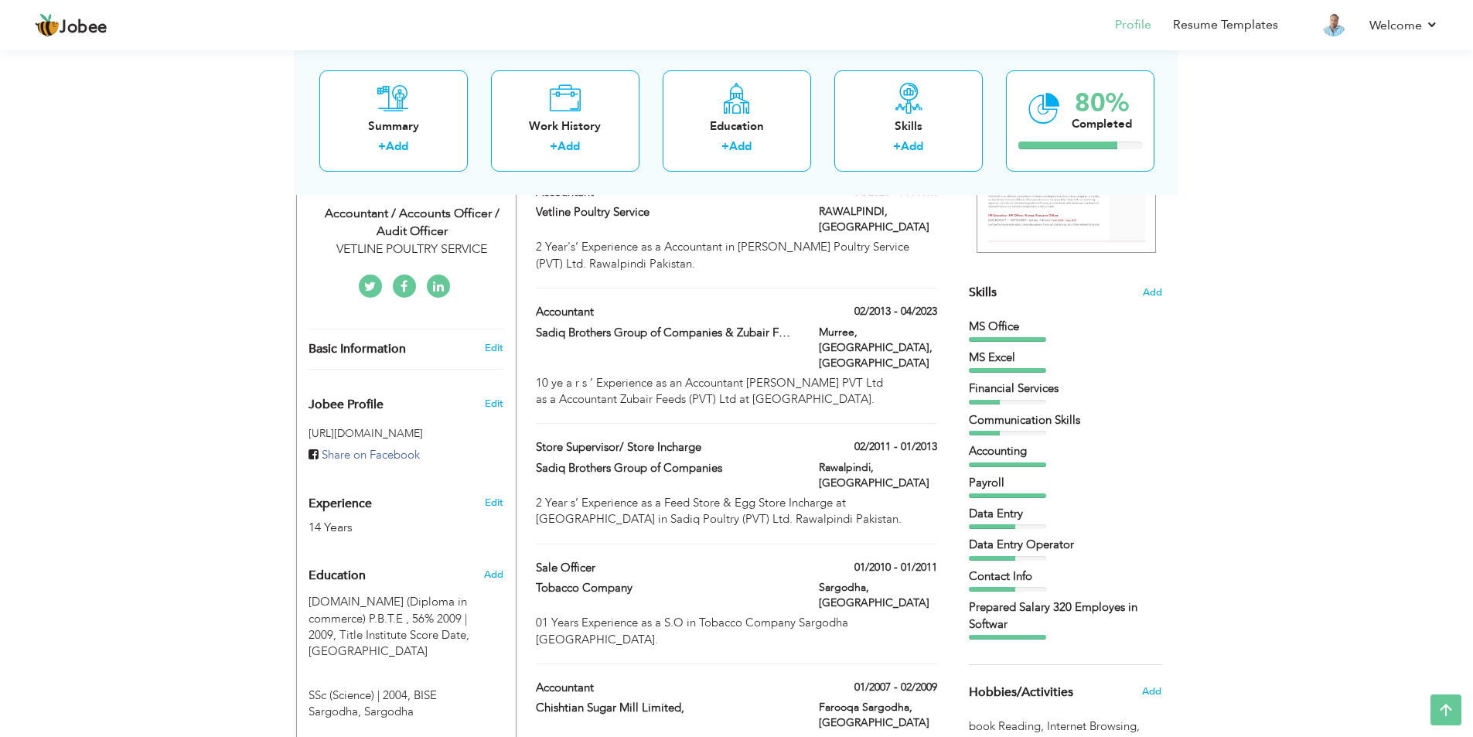
click at [373, 285] on icon at bounding box center [370, 287] width 12 height 12
click at [402, 288] on icon at bounding box center [403, 287] width 7 height 12
click at [430, 283] on link at bounding box center [438, 285] width 23 height 23
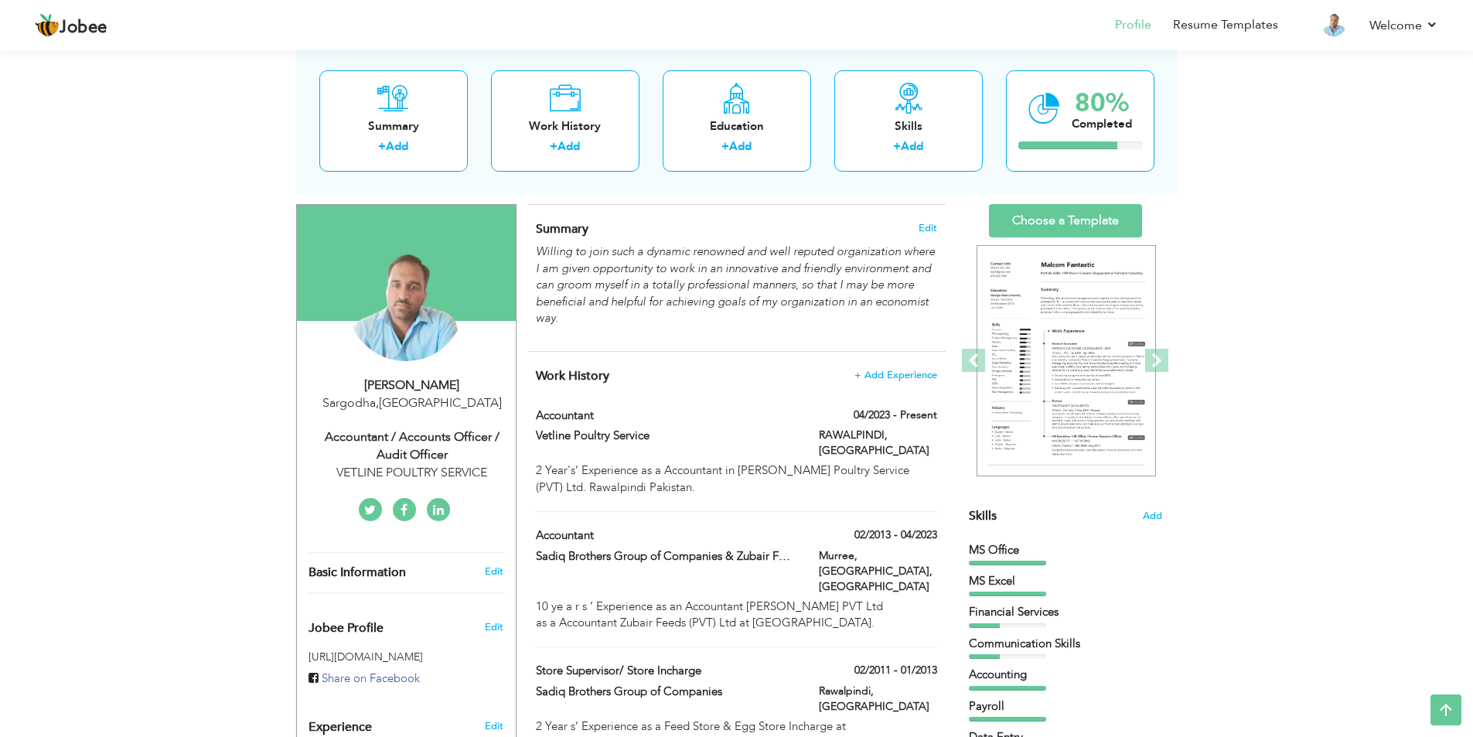
scroll to position [0, 0]
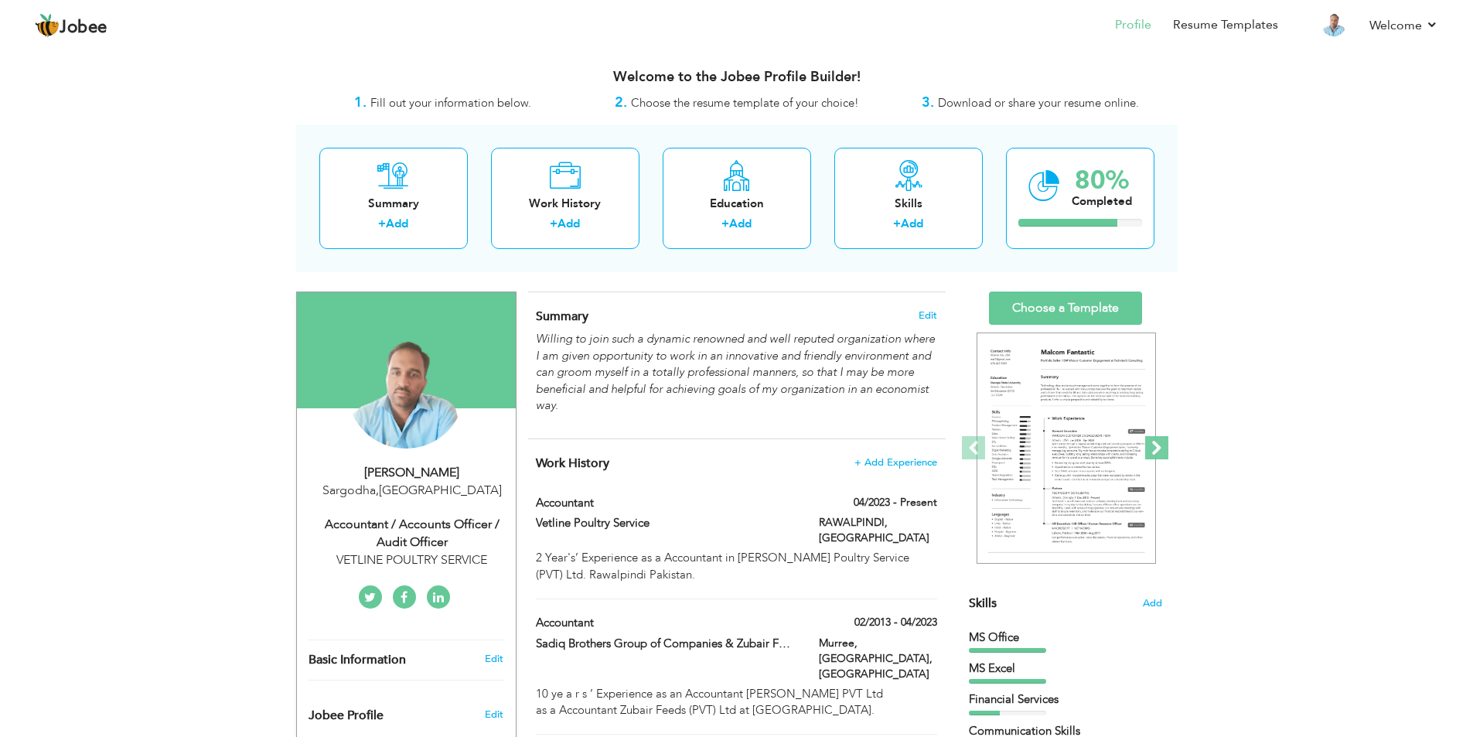
click at [1155, 448] on span at bounding box center [1156, 447] width 23 height 23
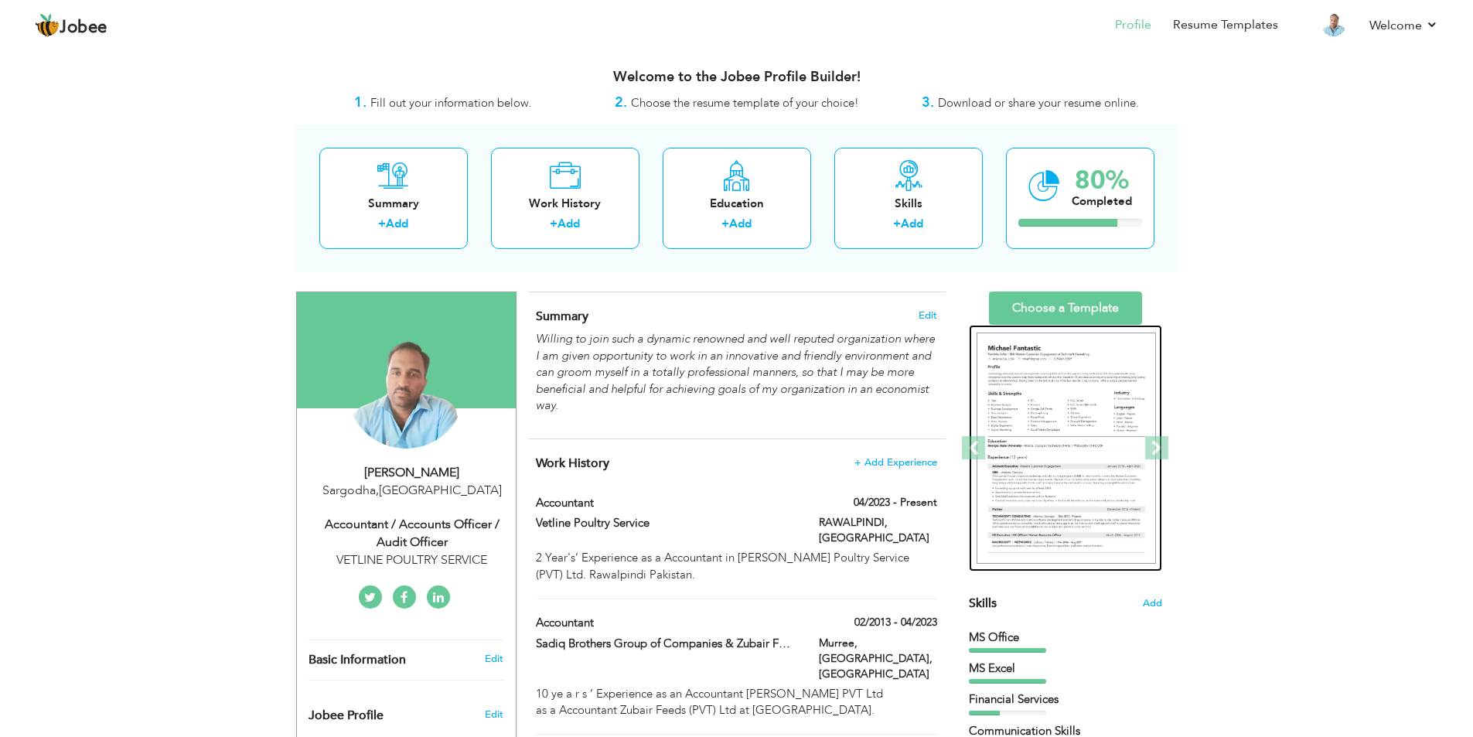
click at [1048, 404] on img at bounding box center [1065, 448] width 179 height 232
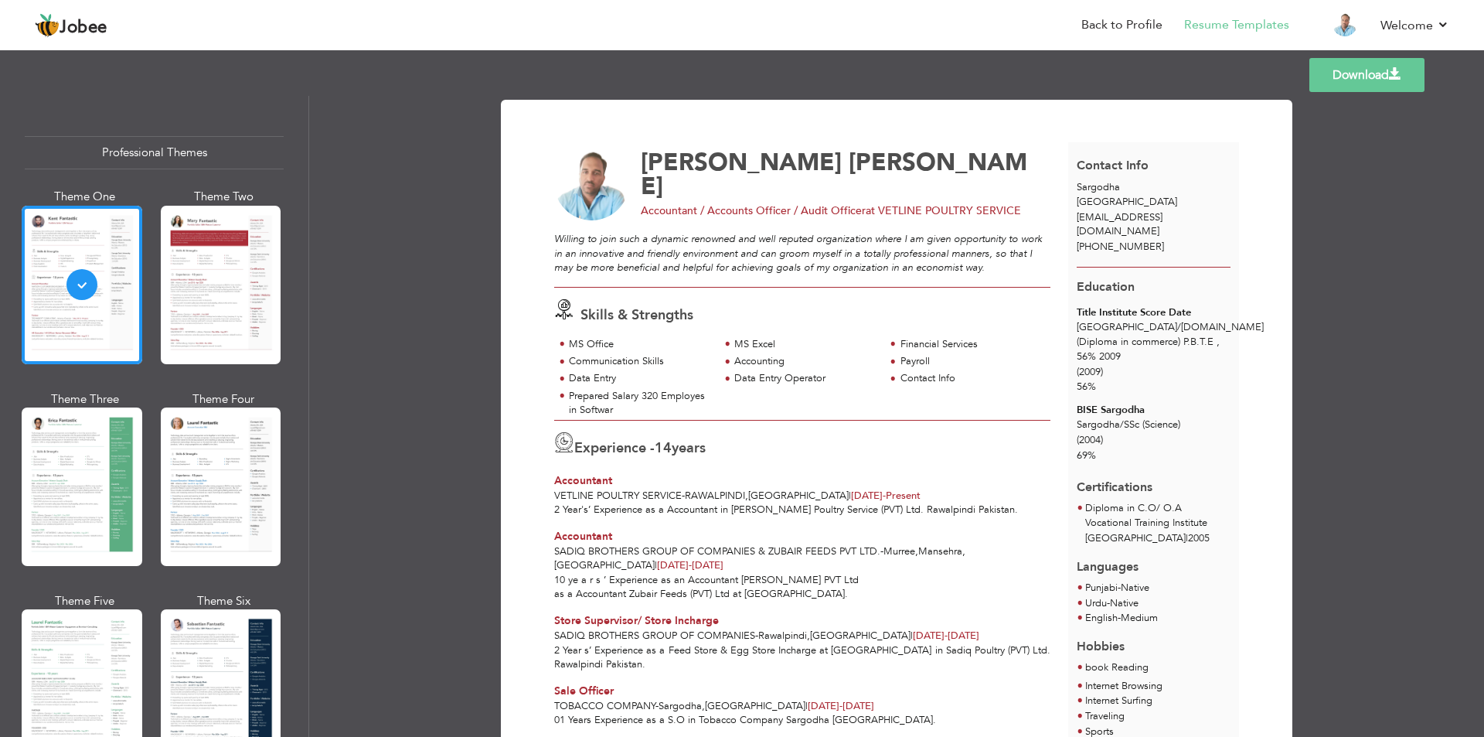
click at [73, 489] on div at bounding box center [82, 486] width 121 height 158
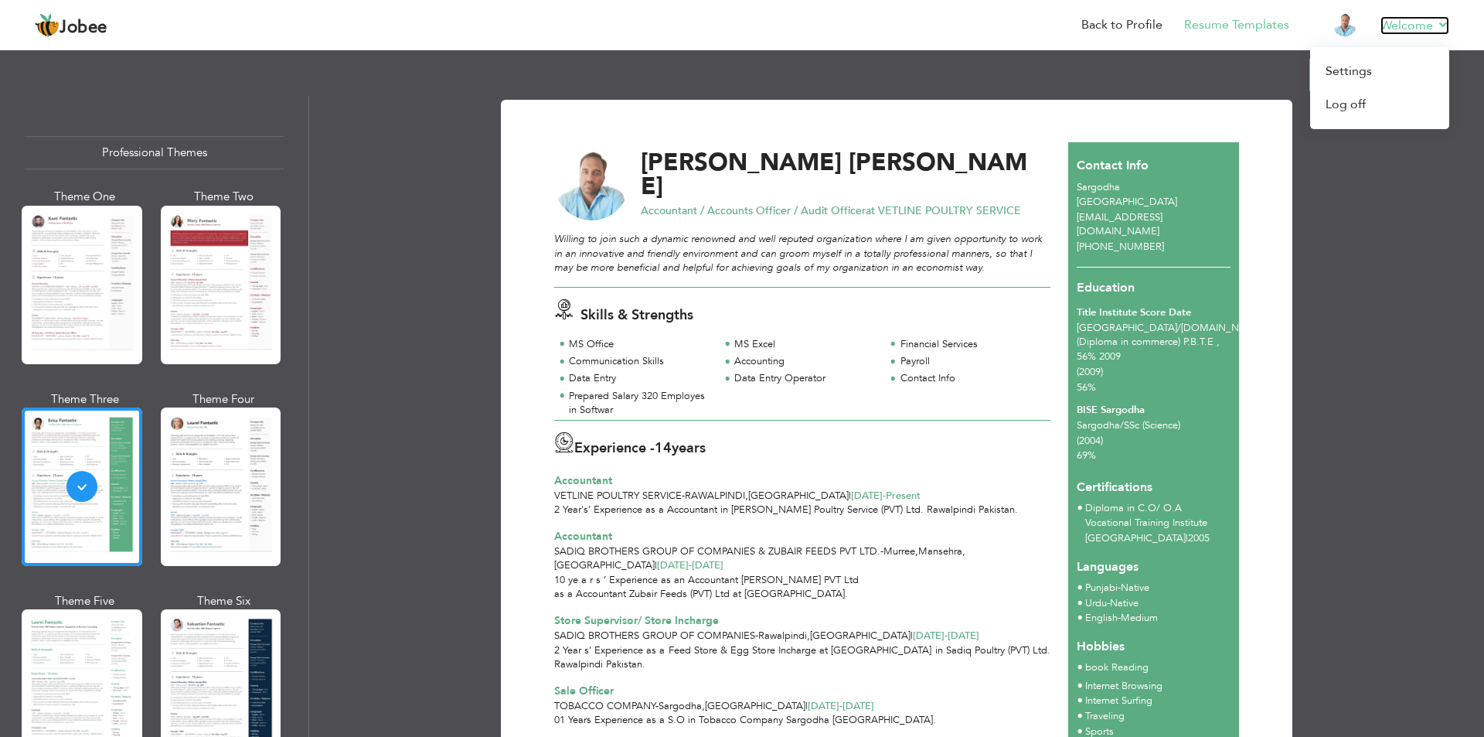
click at [1449, 26] on link "Welcome" at bounding box center [1415, 25] width 69 height 19
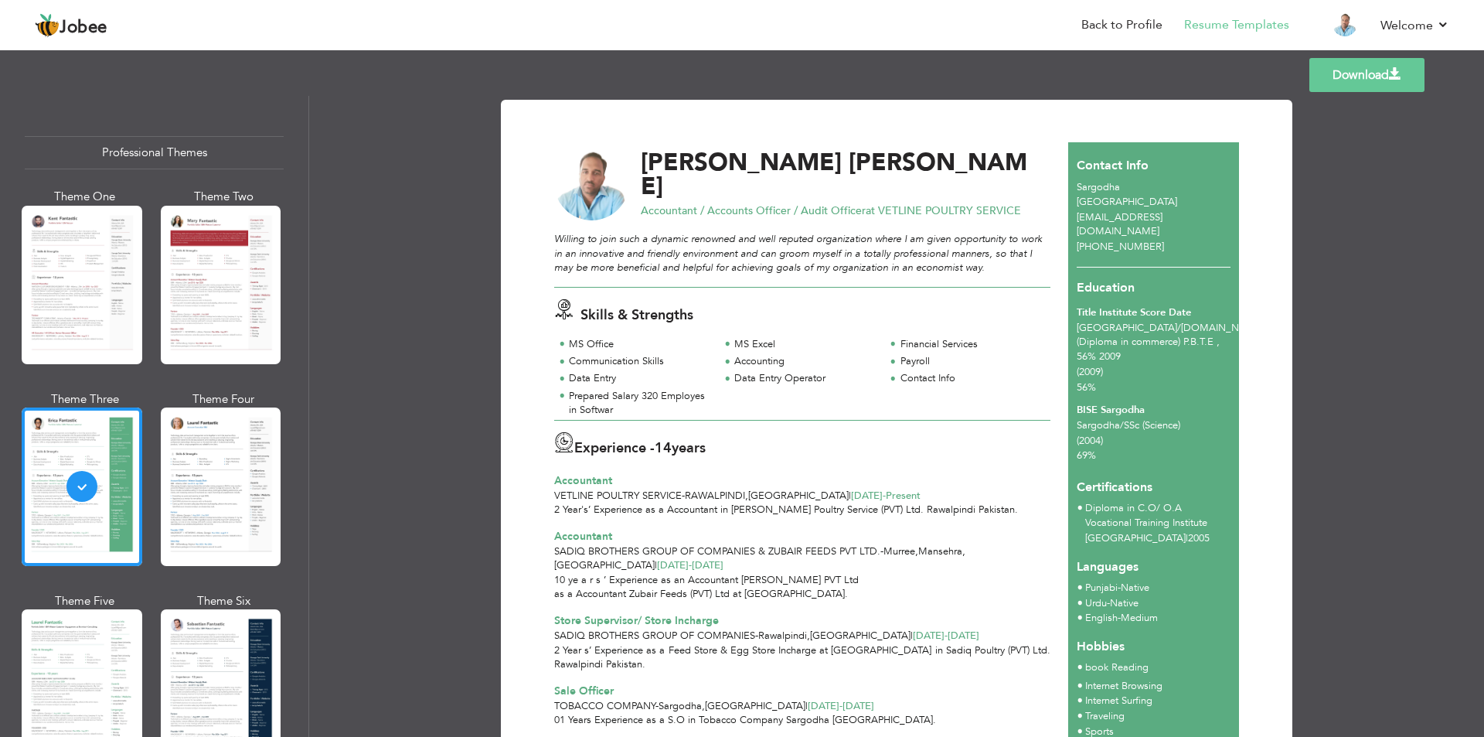
drag, startPoint x: 1369, startPoint y: 73, endPoint x: 1116, endPoint y: 59, distance: 254.0
click at [1368, 73] on link "Settings" at bounding box center [1379, 79] width 139 height 33
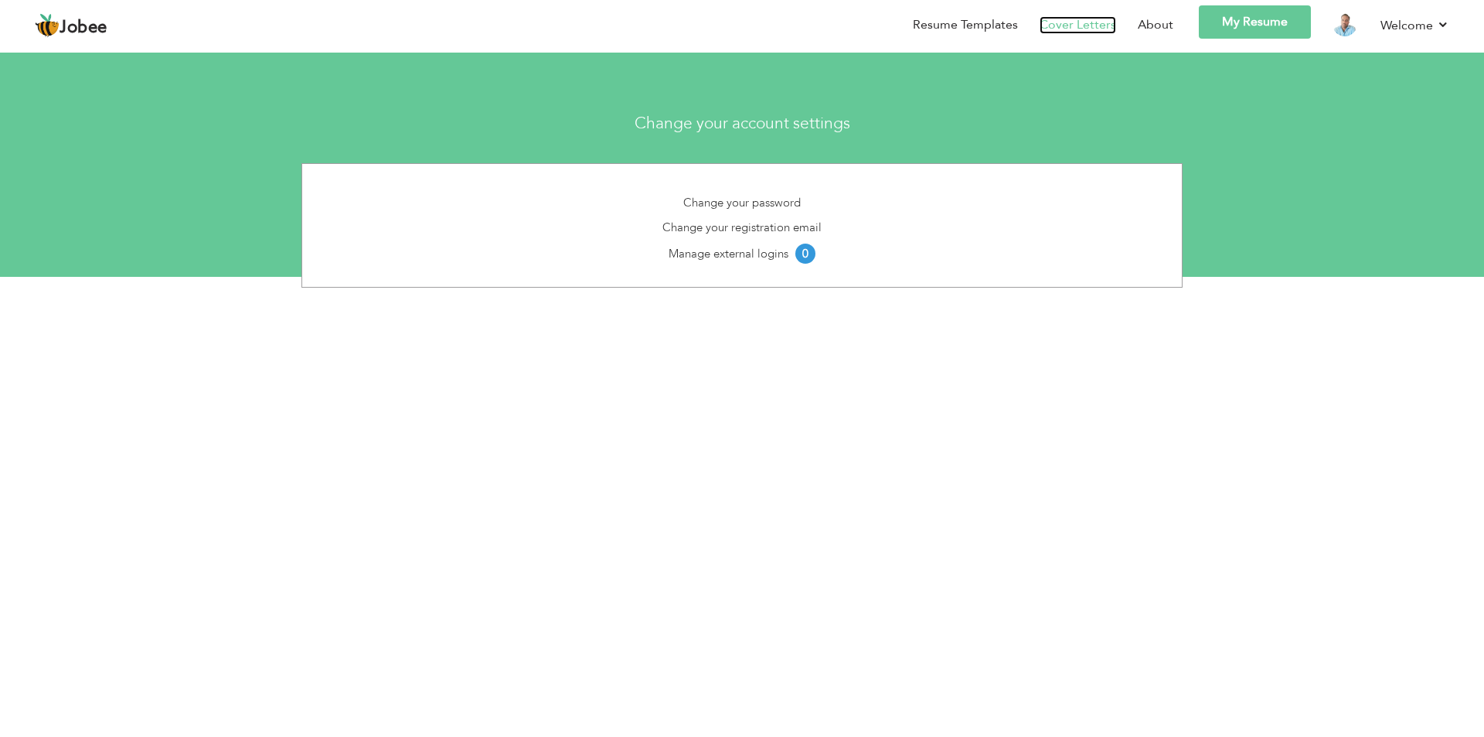
click at [1085, 24] on link "Cover Letters" at bounding box center [1078, 25] width 77 height 18
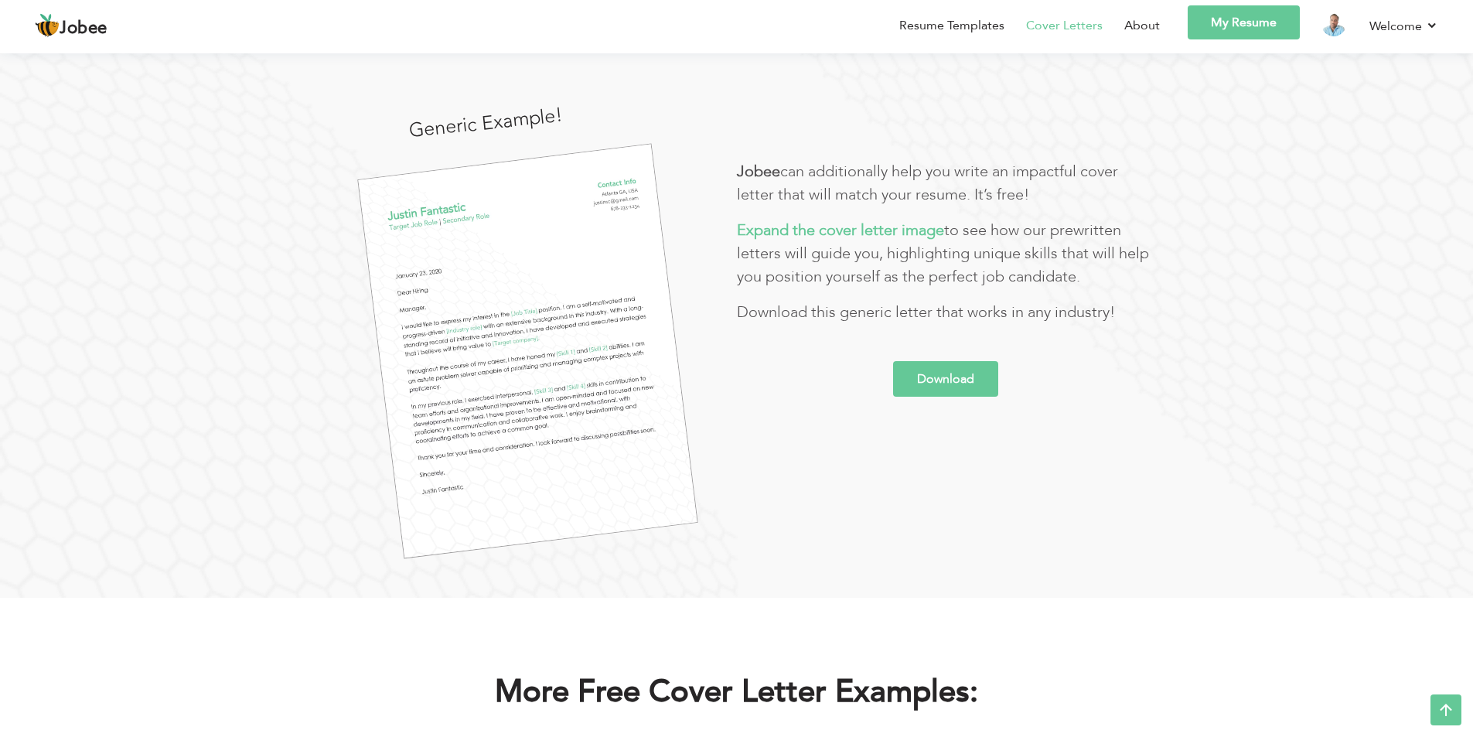
scroll to position [155, 0]
click at [943, 384] on link "Download" at bounding box center [945, 380] width 105 height 36
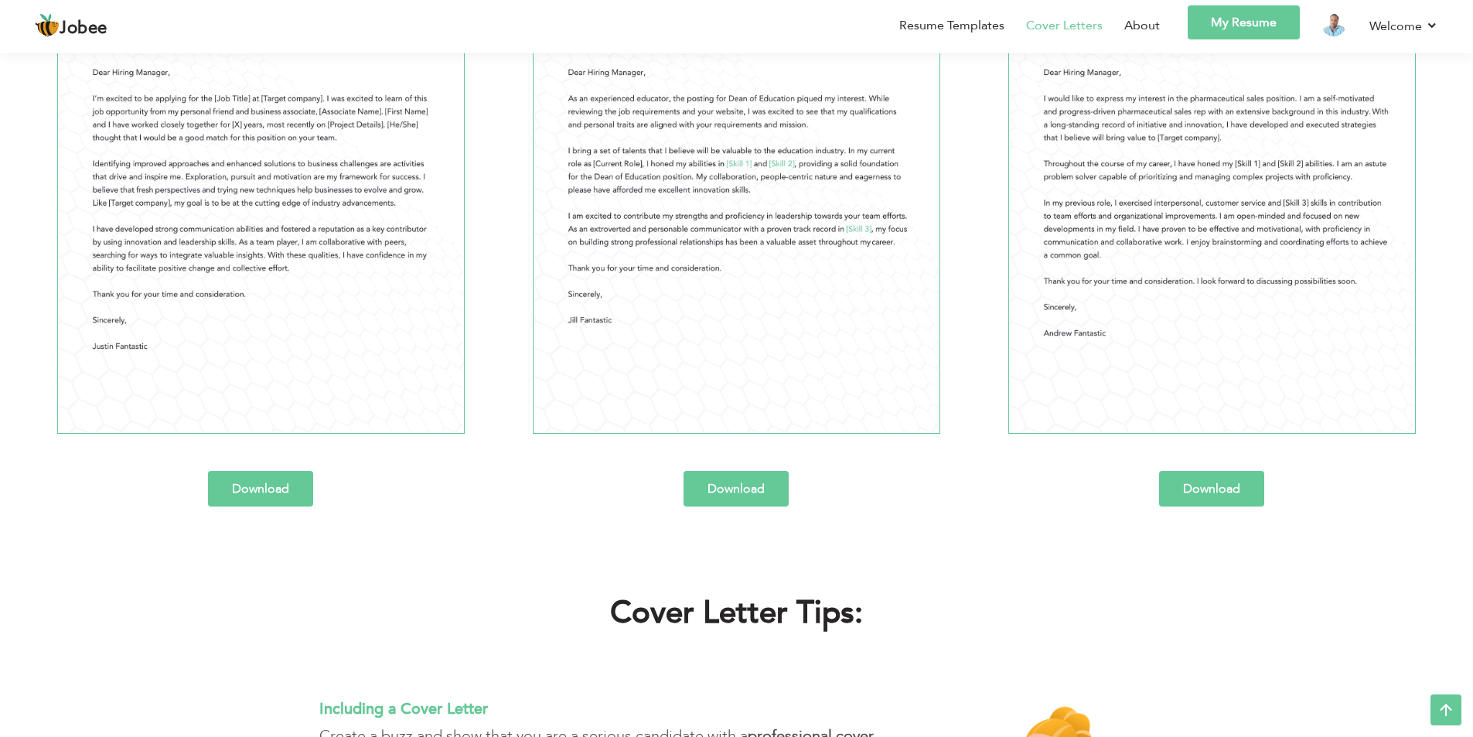
scroll to position [387, 0]
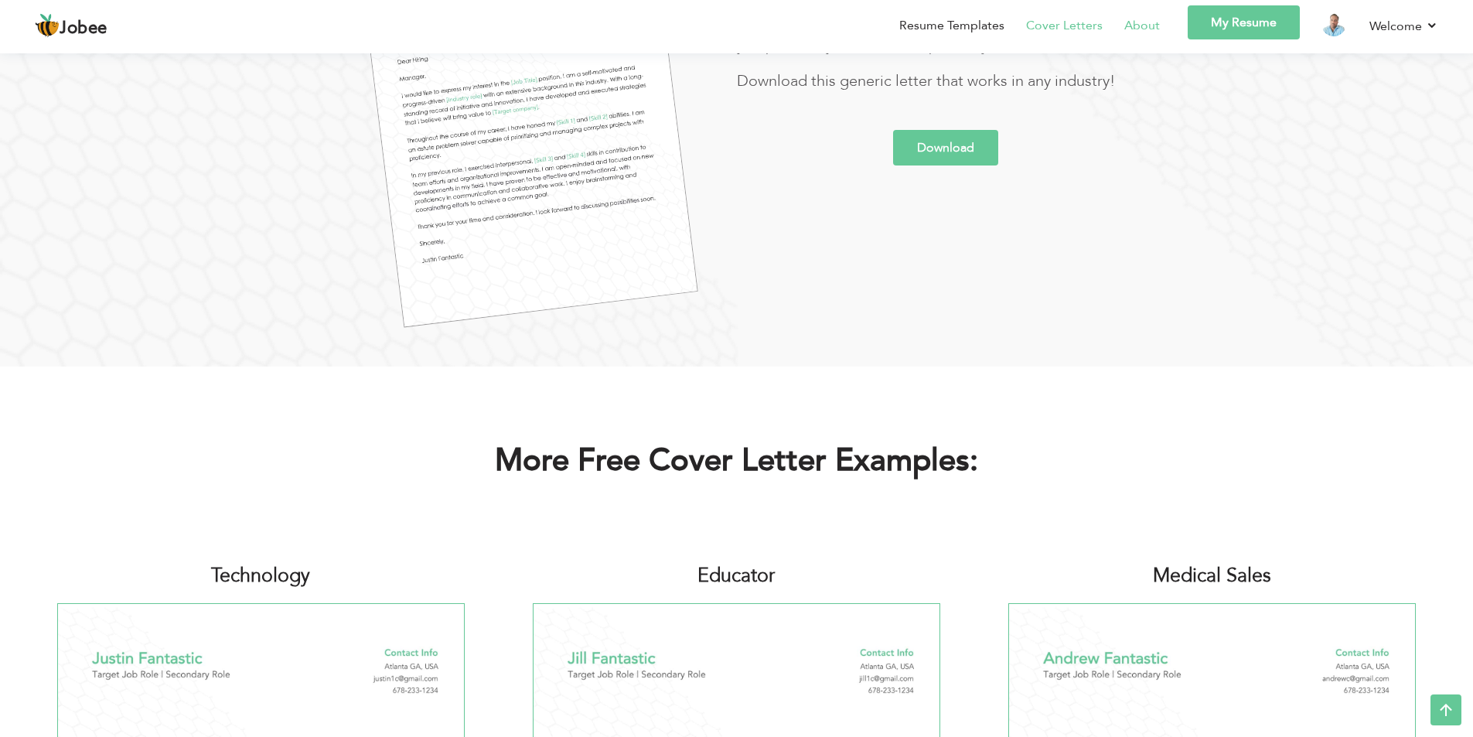
click at [1146, 32] on link "About" at bounding box center [1142, 25] width 36 height 19
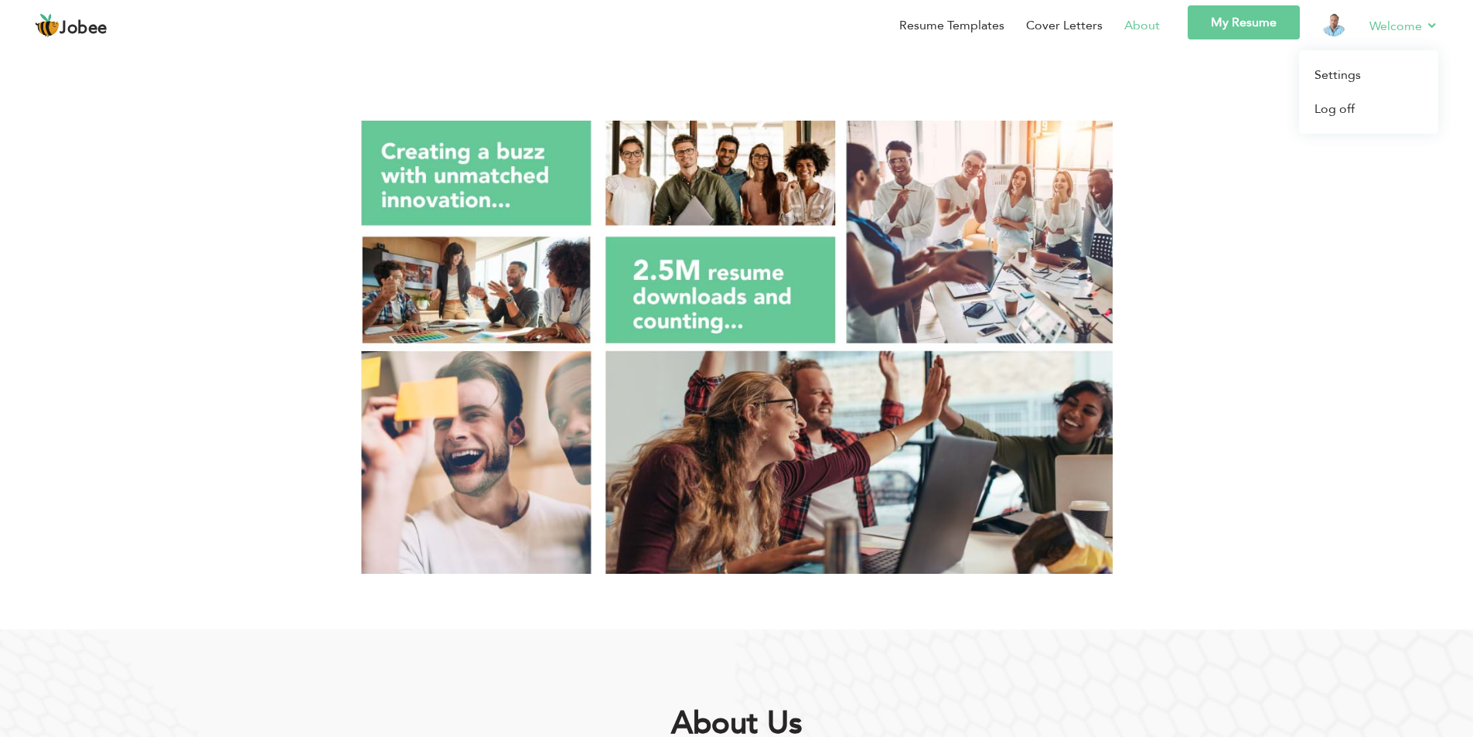
click at [1431, 27] on link "Welcome" at bounding box center [1403, 25] width 69 height 19
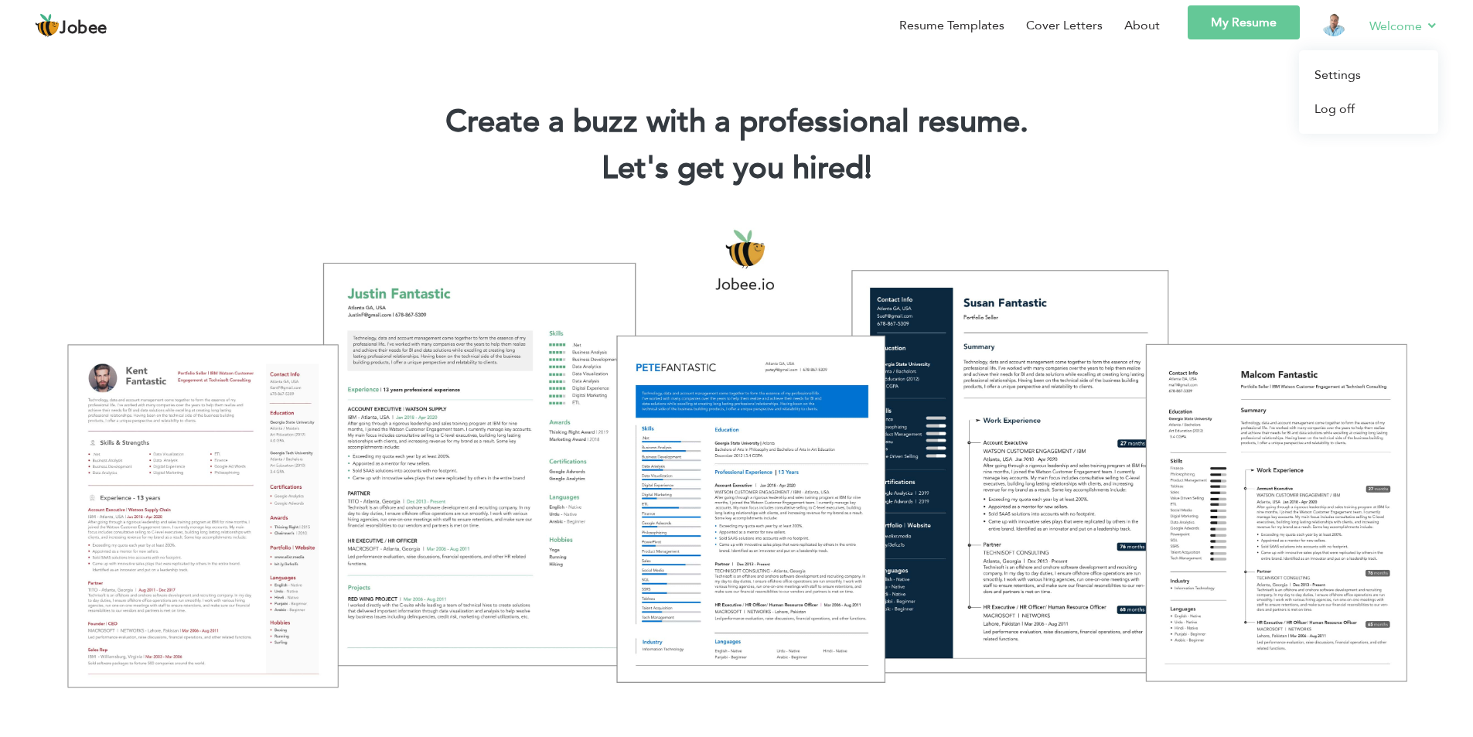
click at [1403, 26] on link "Welcome" at bounding box center [1403, 25] width 69 height 19
click at [1352, 77] on link "Settings" at bounding box center [1368, 75] width 139 height 34
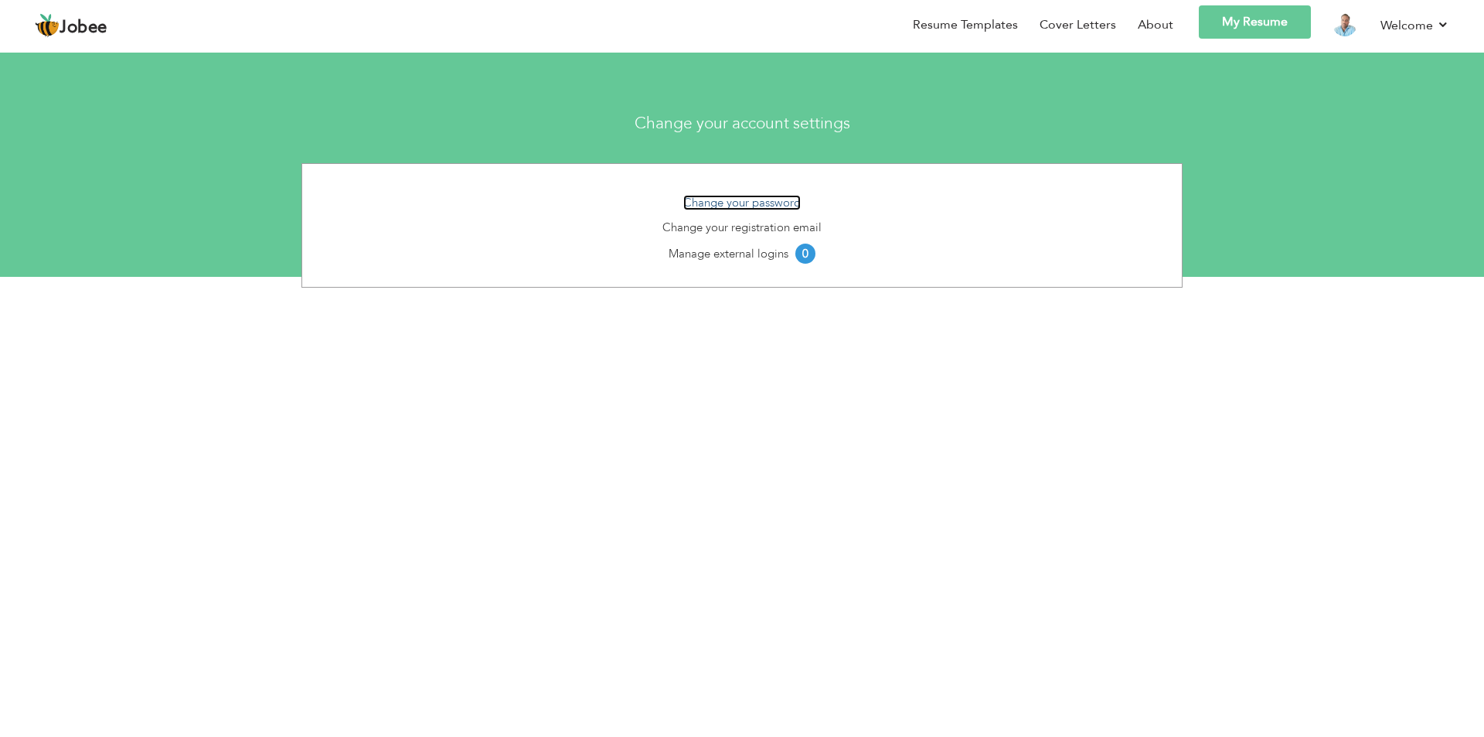
click at [743, 201] on link "Change your password" at bounding box center [742, 202] width 118 height 15
click at [703, 227] on link "Change your registration email" at bounding box center [742, 227] width 159 height 15
click at [709, 253] on link "Manage external logins" at bounding box center [729, 253] width 120 height 15
click at [1254, 18] on link "My Resume" at bounding box center [1255, 21] width 112 height 33
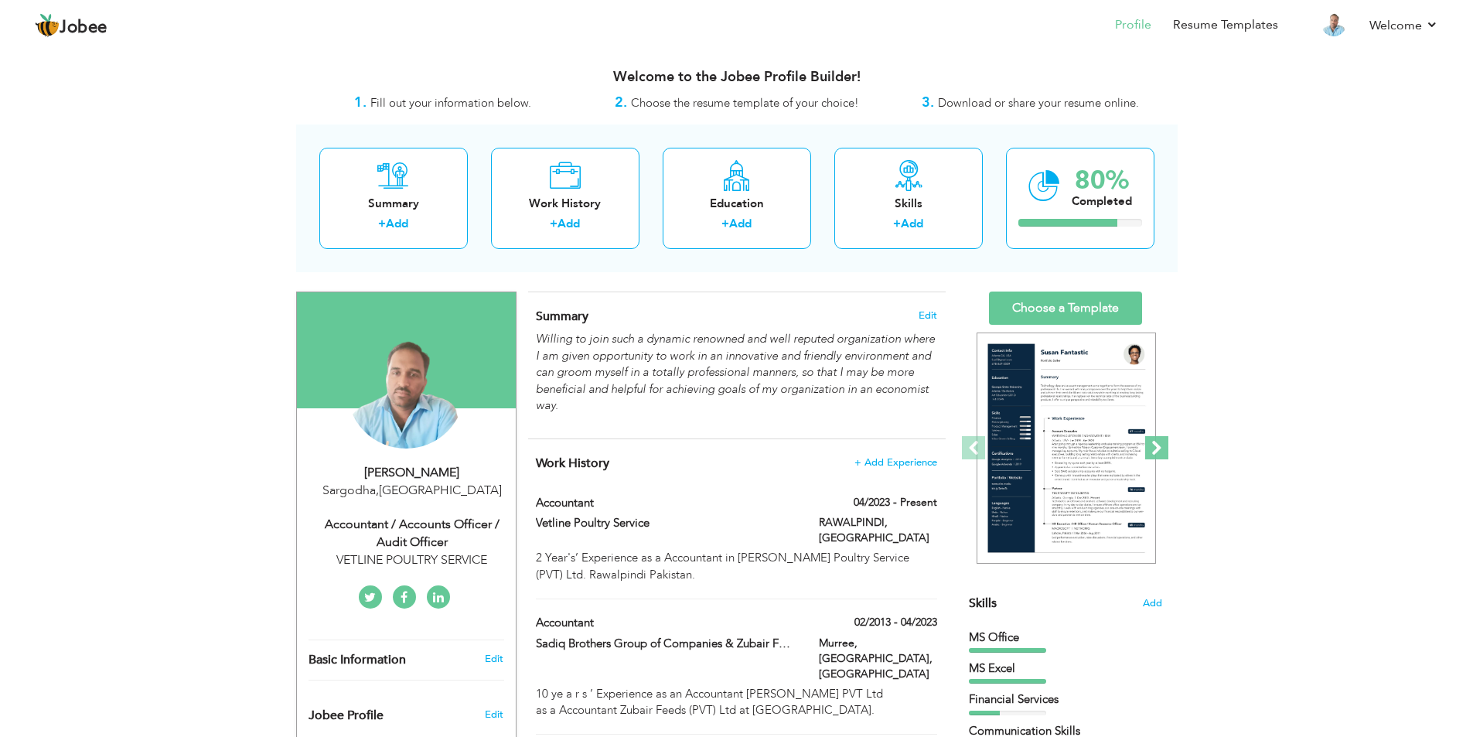
click at [1154, 446] on span at bounding box center [1156, 447] width 23 height 23
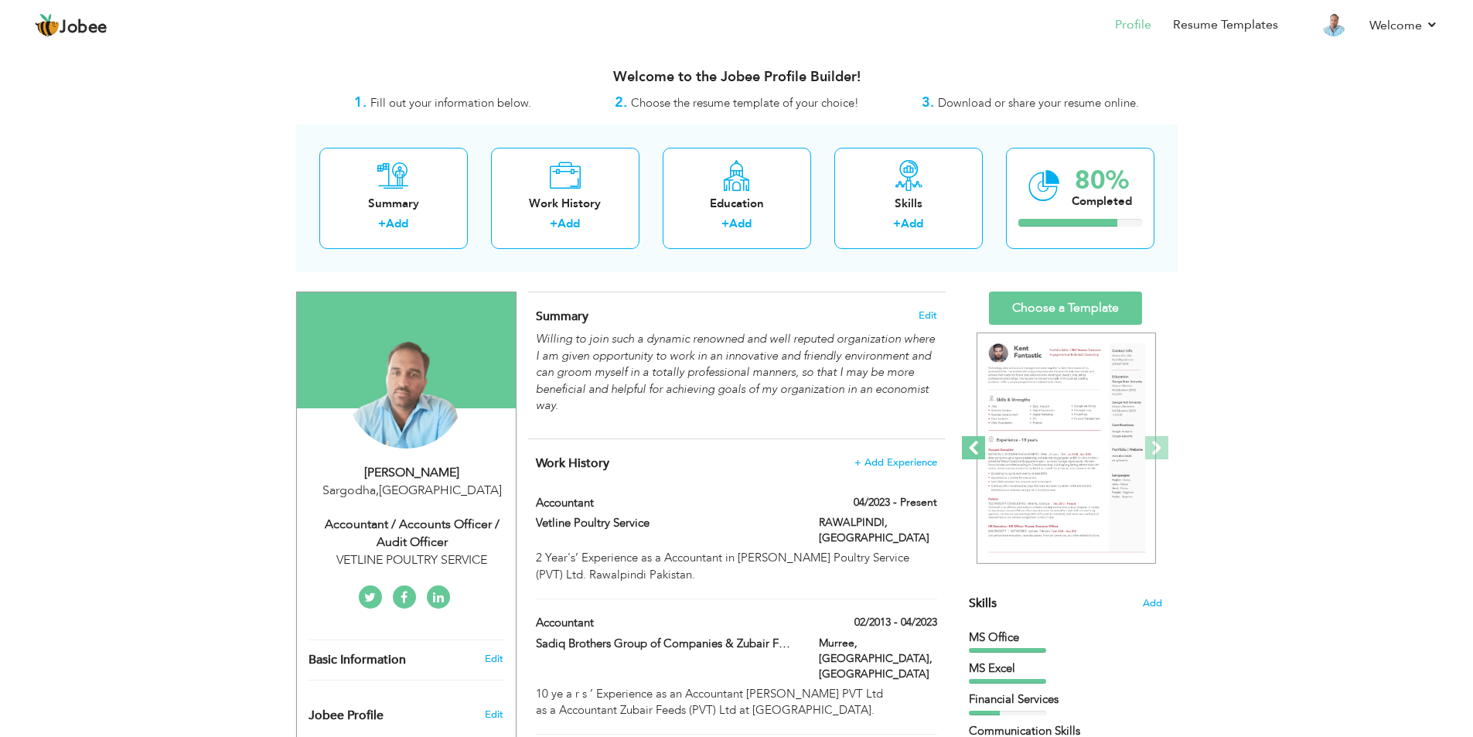
click at [974, 442] on span at bounding box center [973, 447] width 23 height 23
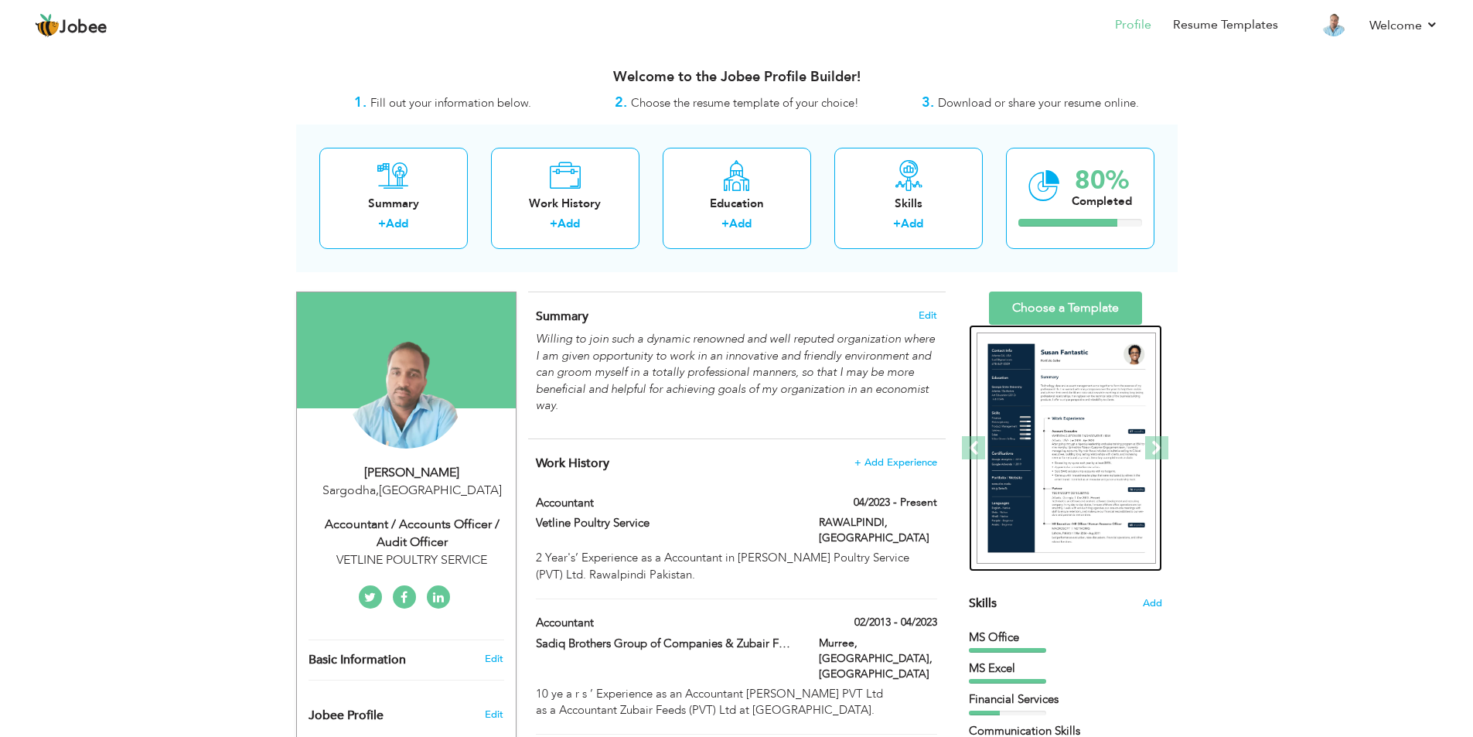
click at [1052, 383] on img at bounding box center [1065, 448] width 179 height 232
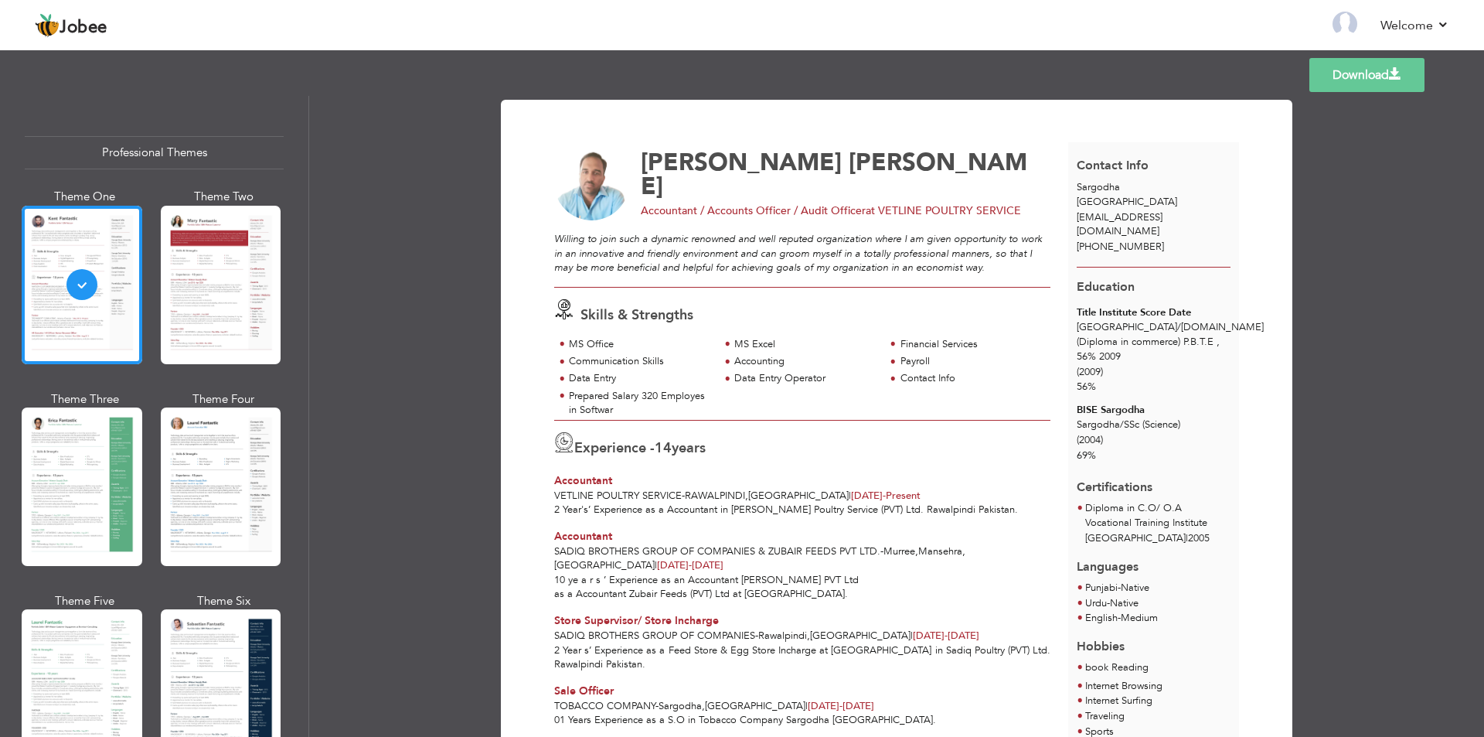
click at [1149, 217] on span "[EMAIL_ADDRESS][DOMAIN_NAME]" at bounding box center [1120, 224] width 86 height 29
click at [1163, 217] on span "muhammadqasirqayyum@gmail.com" at bounding box center [1120, 224] width 86 height 29
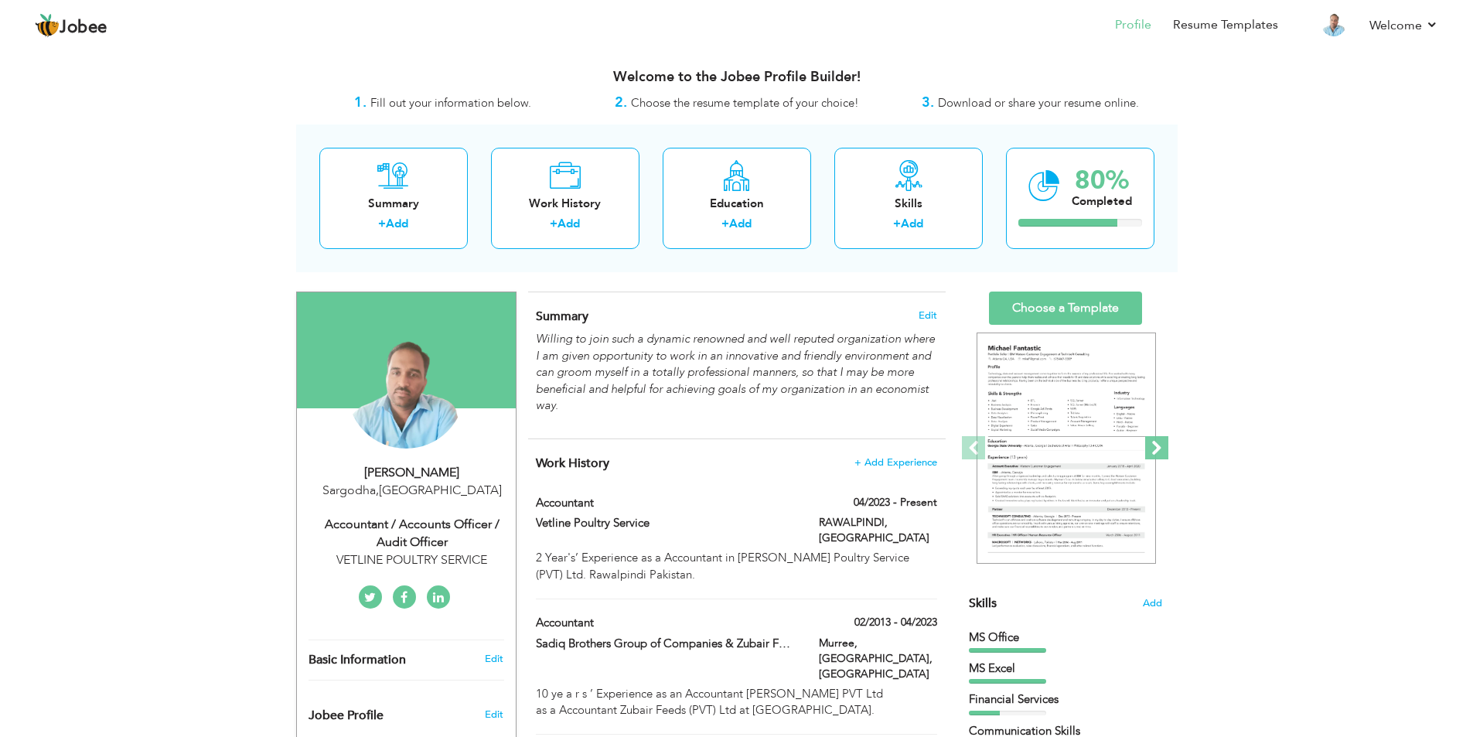
click at [1158, 448] on span at bounding box center [1156, 447] width 23 height 23
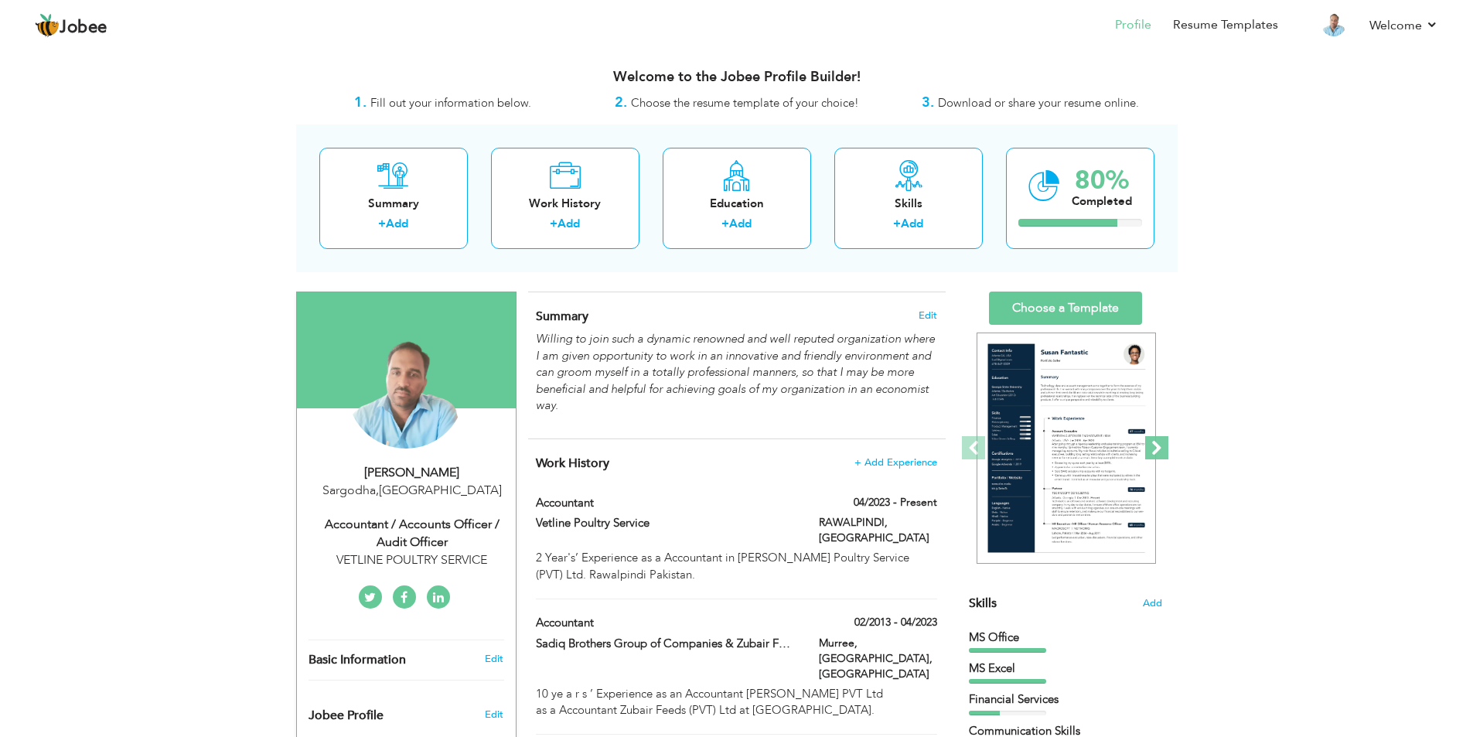
click at [1150, 443] on span at bounding box center [1156, 447] width 23 height 23
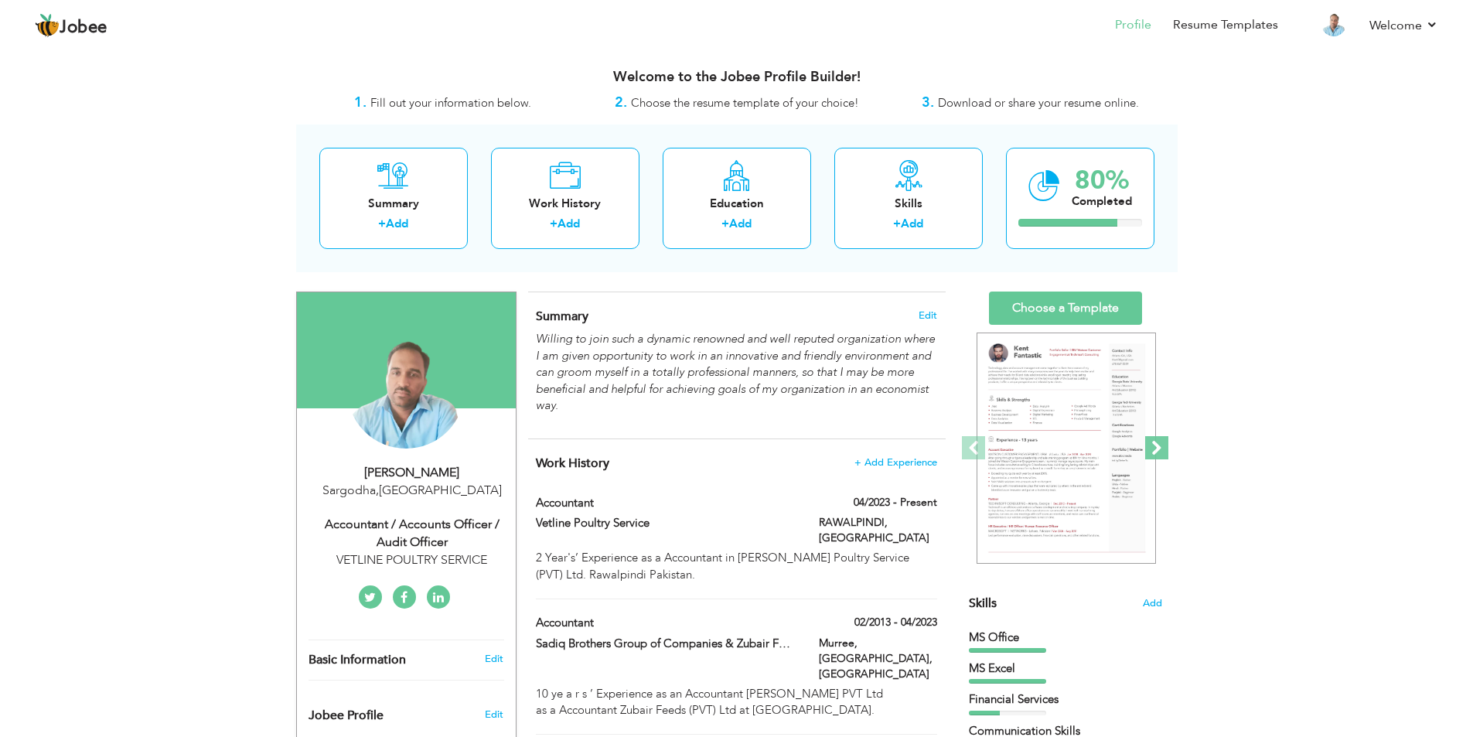
click at [1157, 444] on span at bounding box center [1156, 447] width 23 height 23
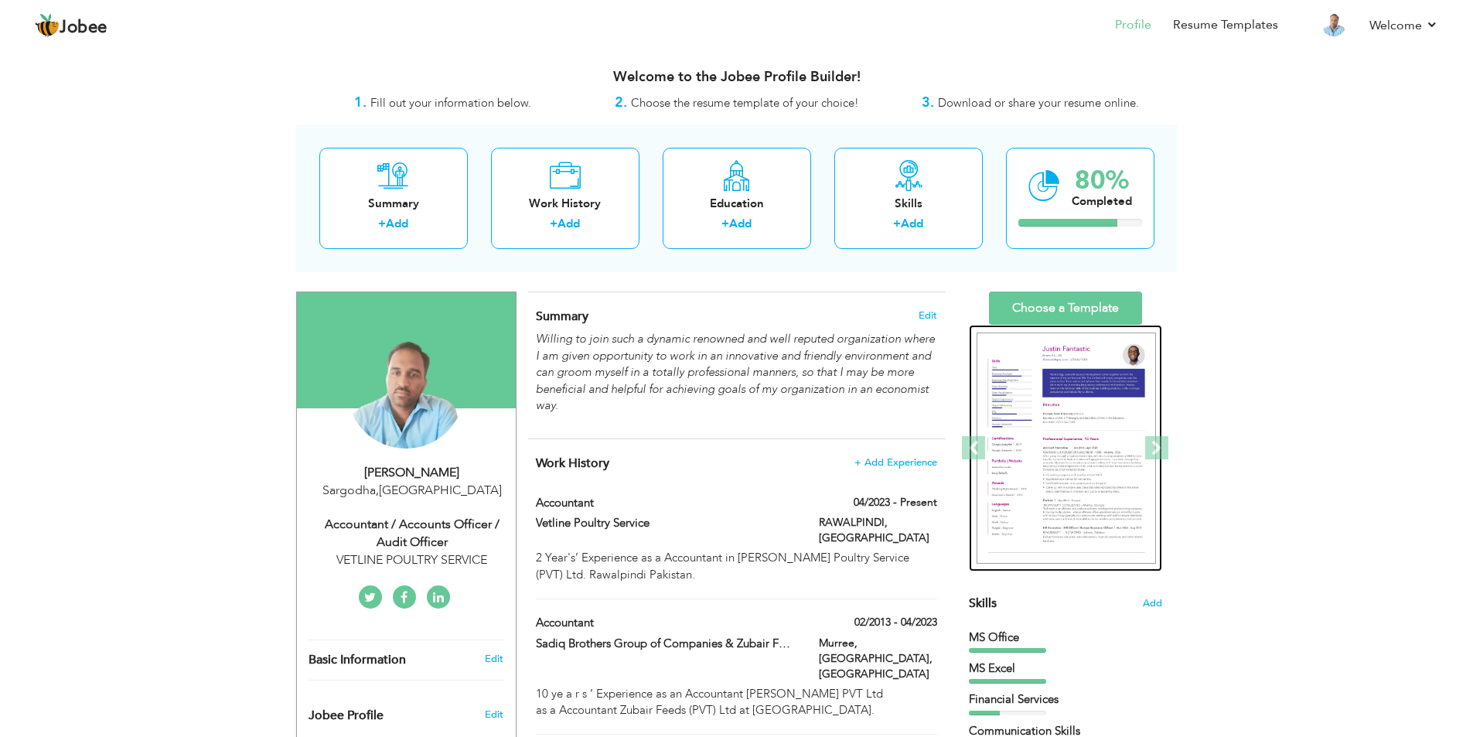
click at [1081, 397] on img at bounding box center [1065, 448] width 179 height 232
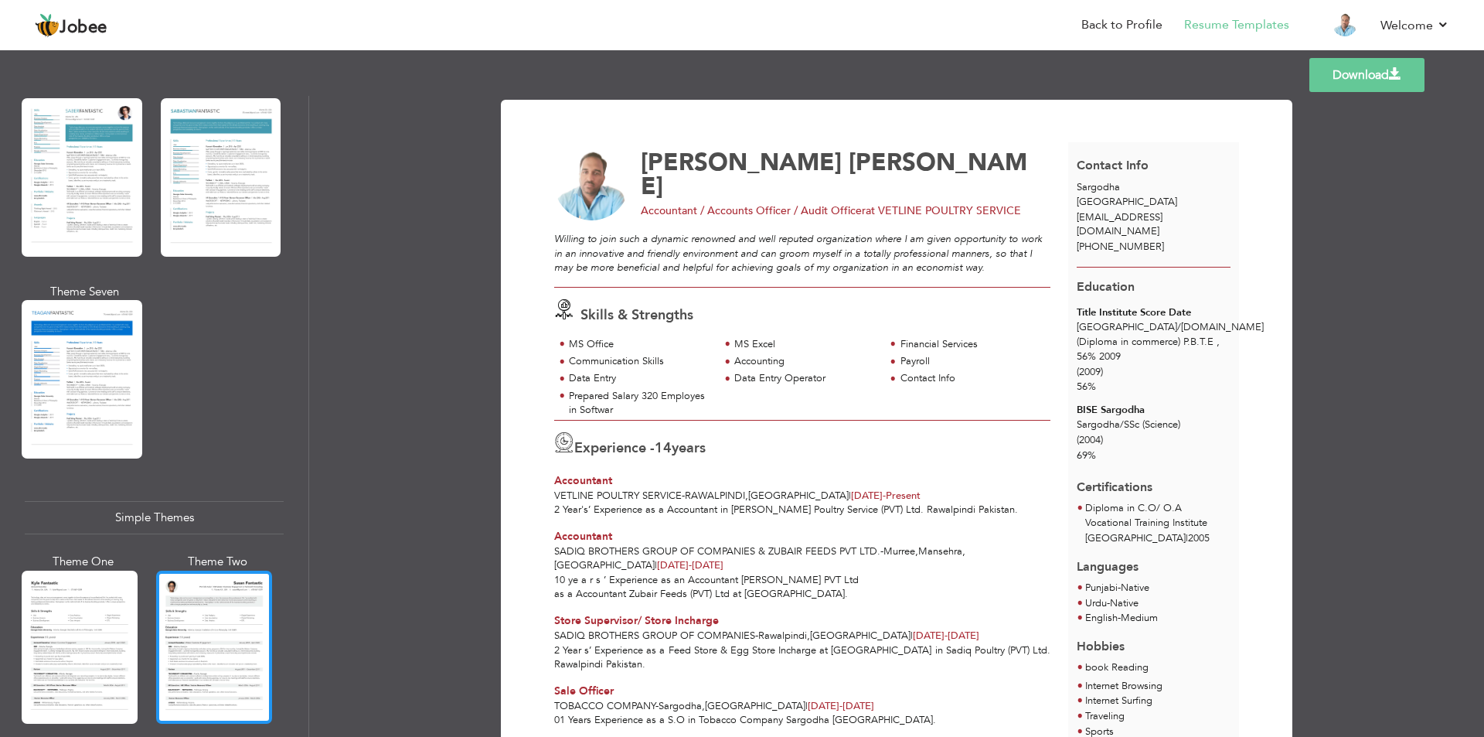
scroll to position [2511, 0]
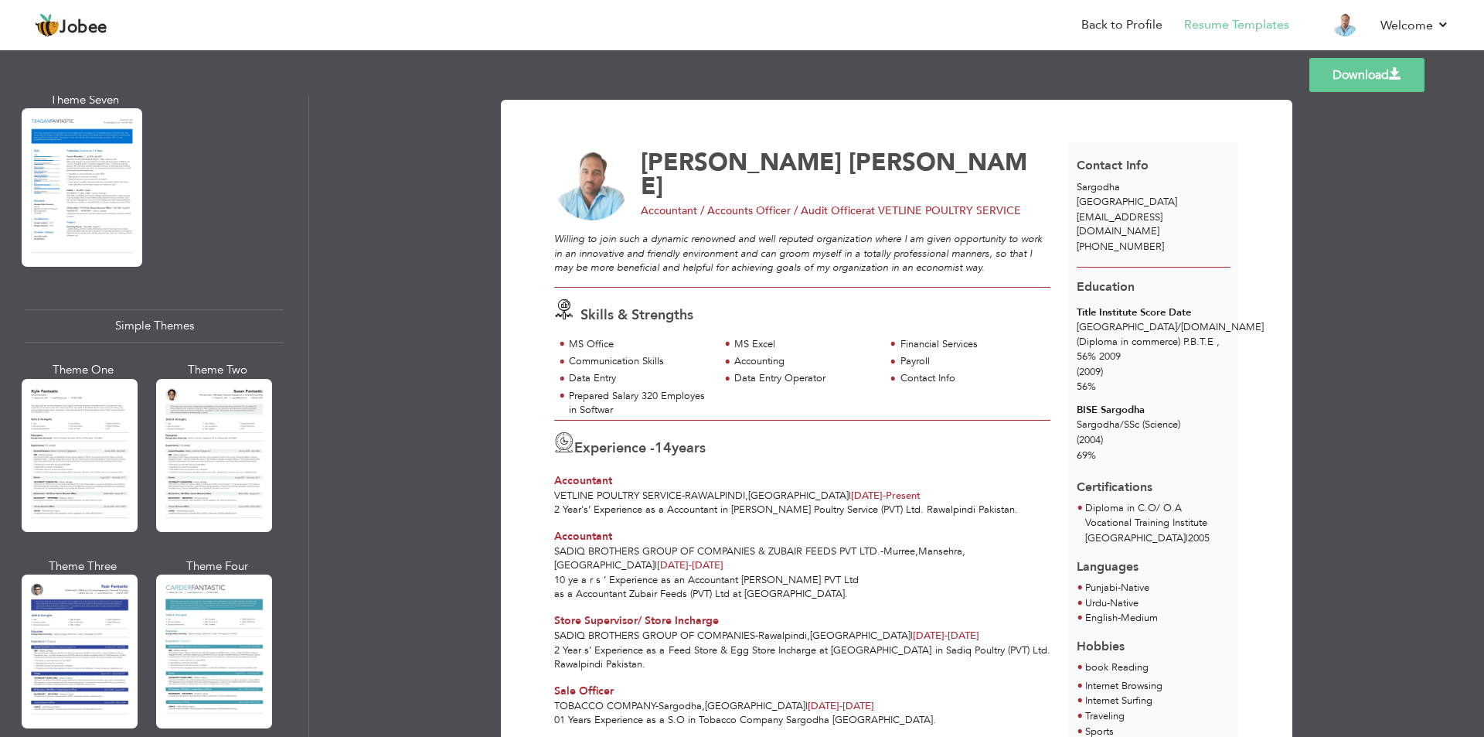
click at [79, 591] on div at bounding box center [80, 650] width 116 height 153
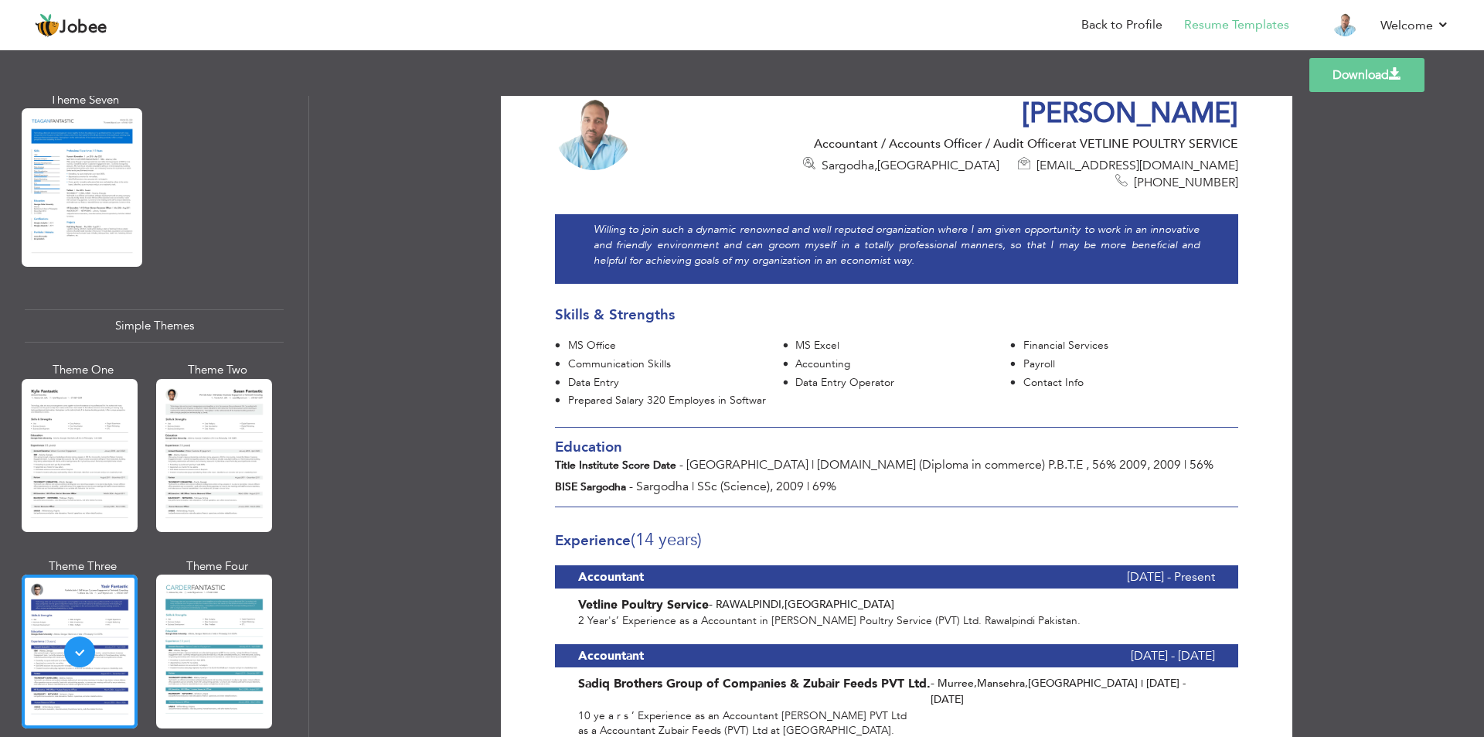
scroll to position [0, 0]
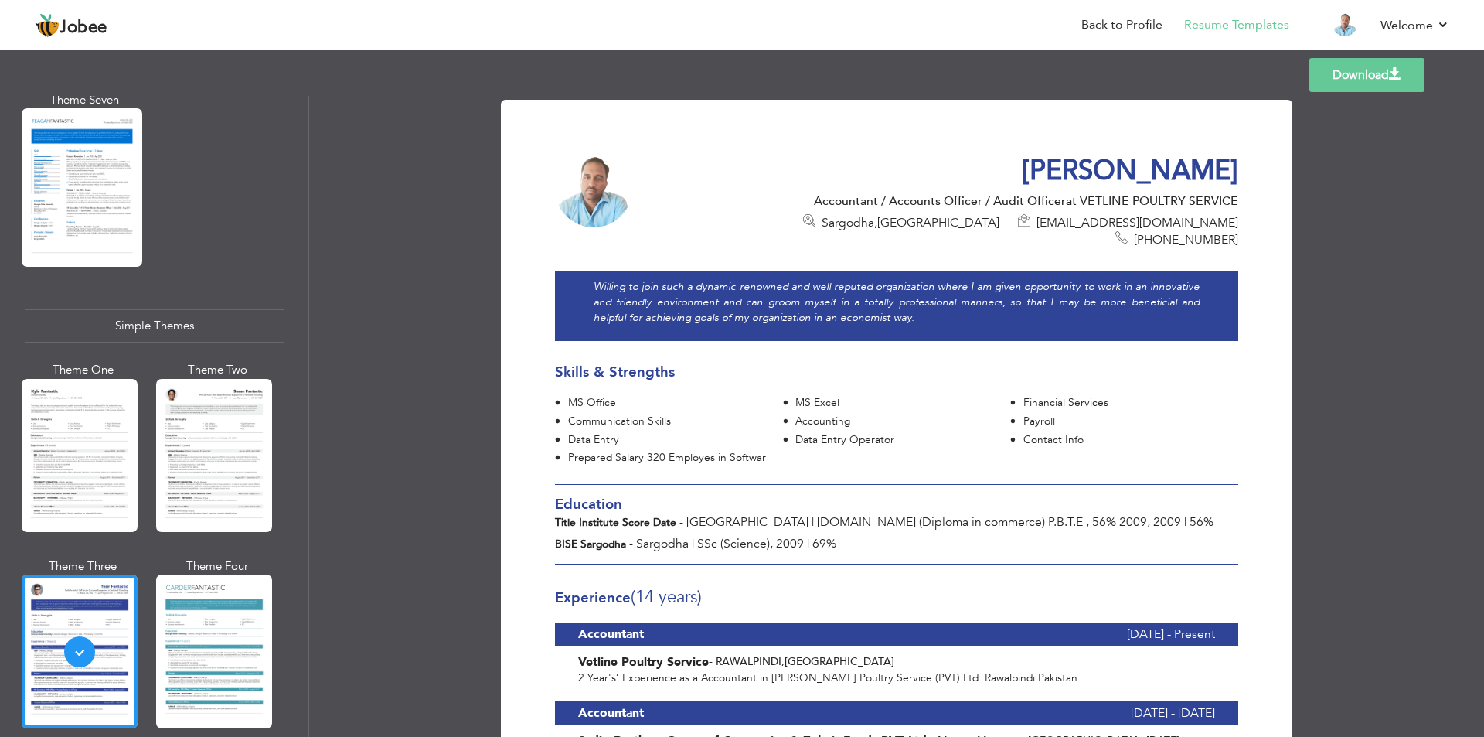
click at [1344, 70] on link "Download" at bounding box center [1367, 75] width 115 height 34
